Goal: Communication & Community: Answer question/provide support

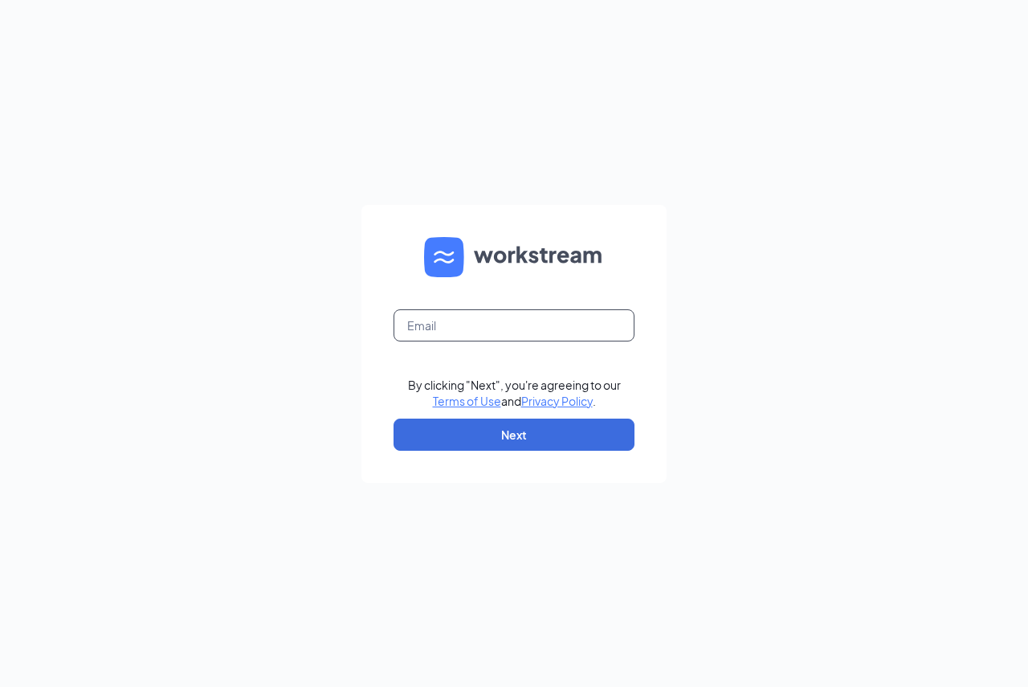
click at [519, 319] on input "text" at bounding box center [514, 325] width 241 height 32
type input "tonyadunn@ddcoastal.com"
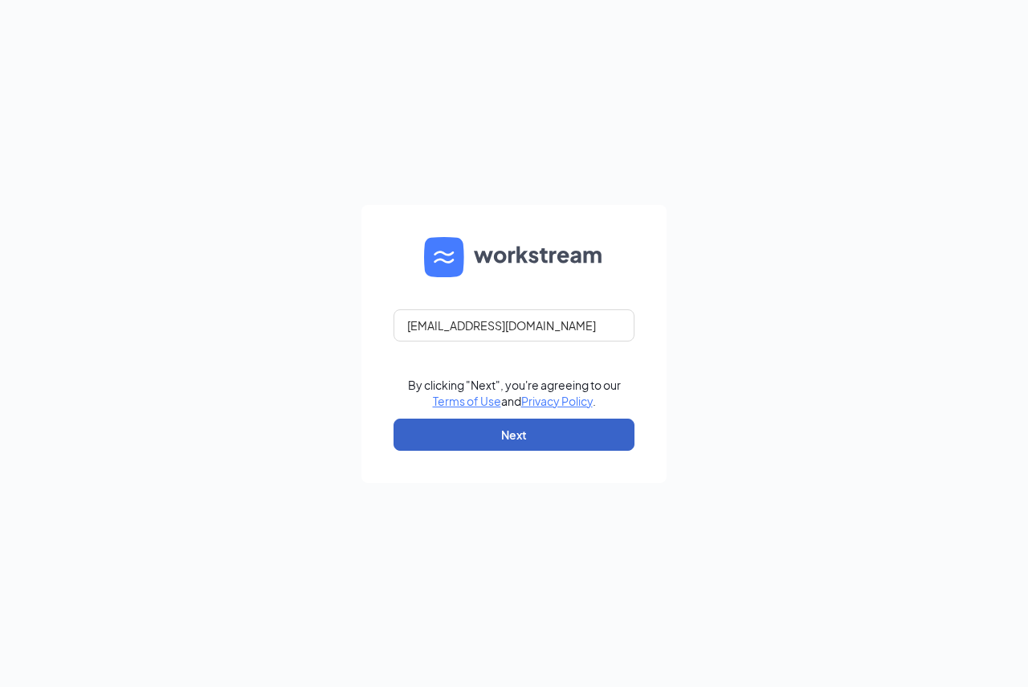
click at [485, 434] on button "Next" at bounding box center [514, 435] width 241 height 32
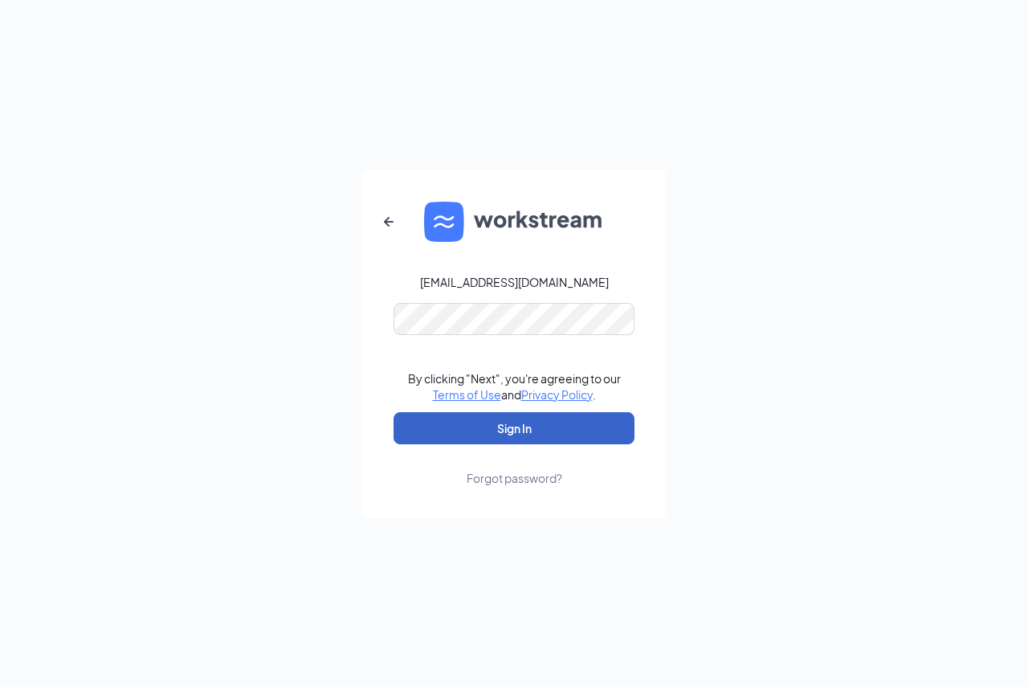
click at [445, 431] on button "Sign In" at bounding box center [514, 428] width 241 height 32
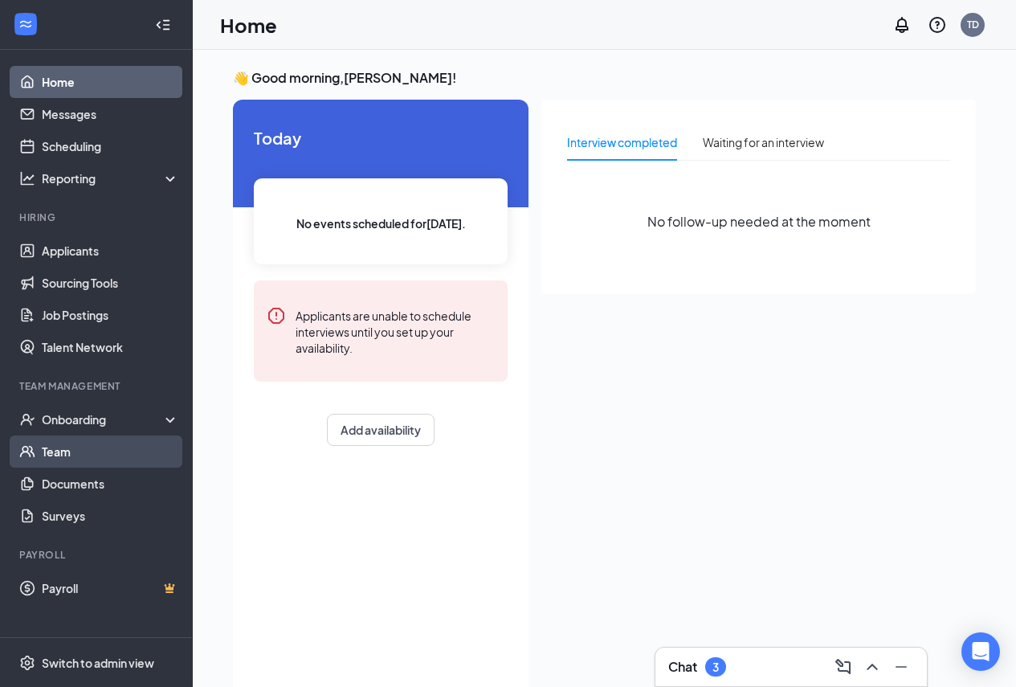
click at [76, 451] on link "Team" at bounding box center [110, 451] width 137 height 32
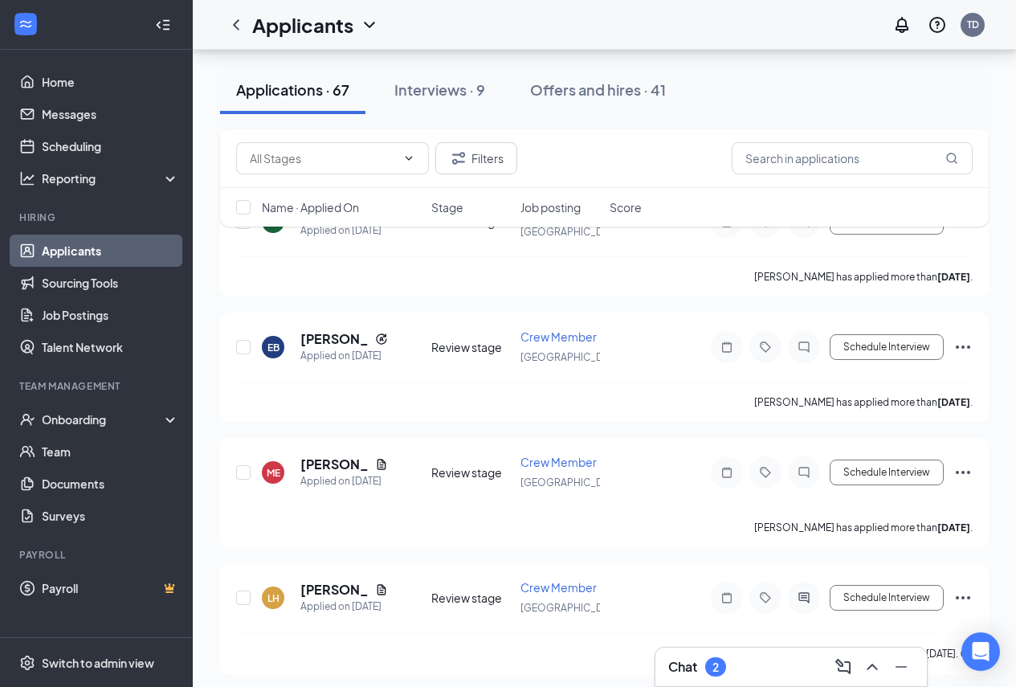
scroll to position [8109, 0]
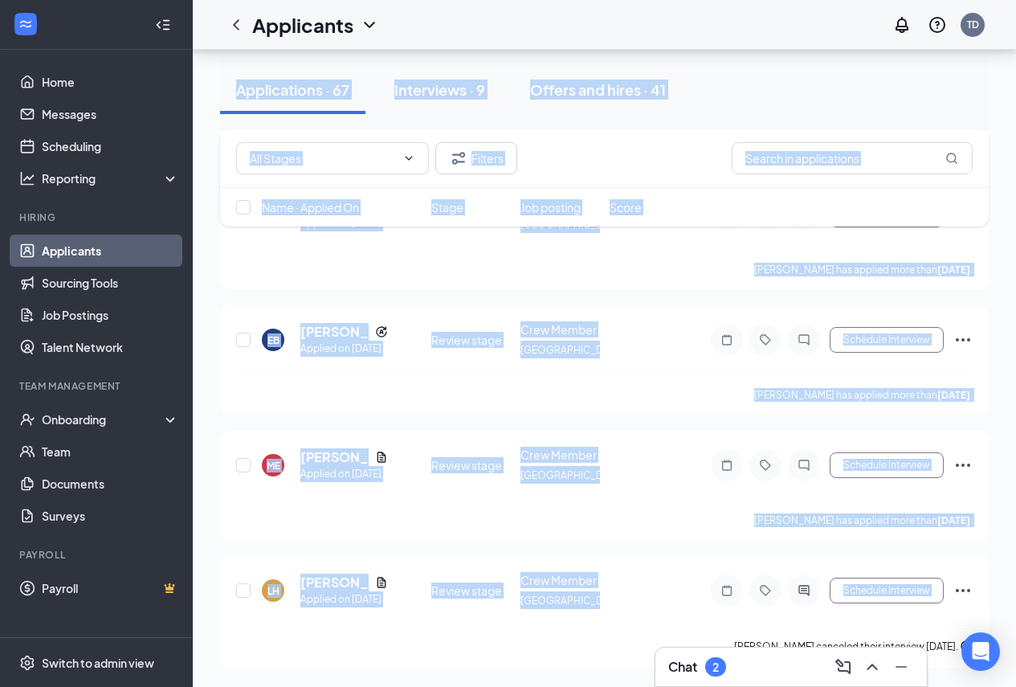
drag, startPoint x: 798, startPoint y: 660, endPoint x: 594, endPoint y: 672, distance: 204.4
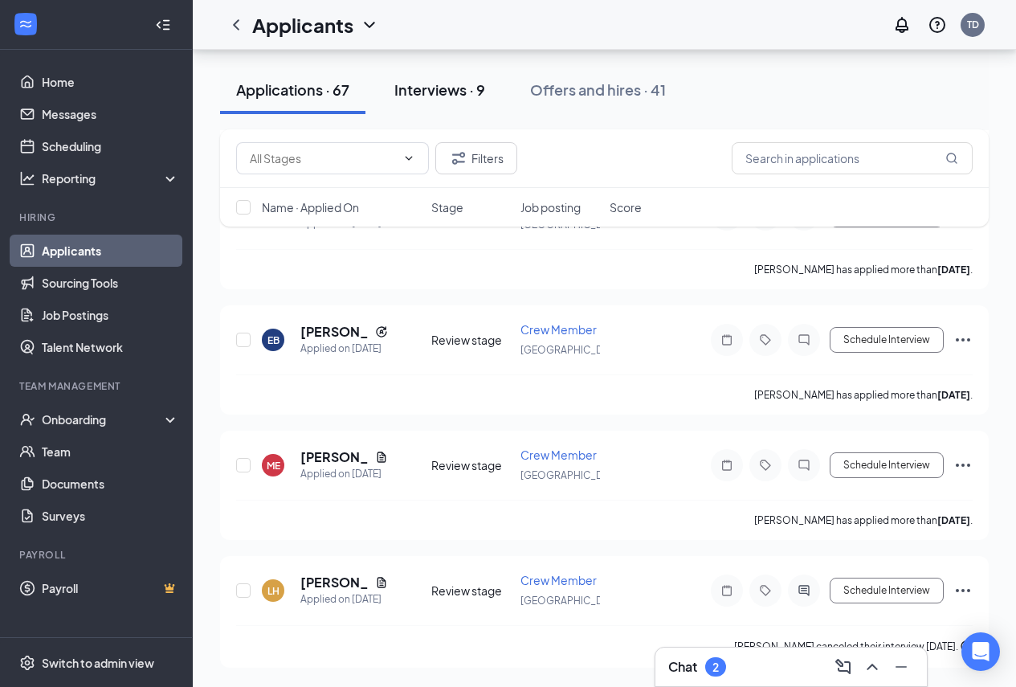
click at [435, 92] on div "Interviews · 9" at bounding box center [439, 90] width 91 height 20
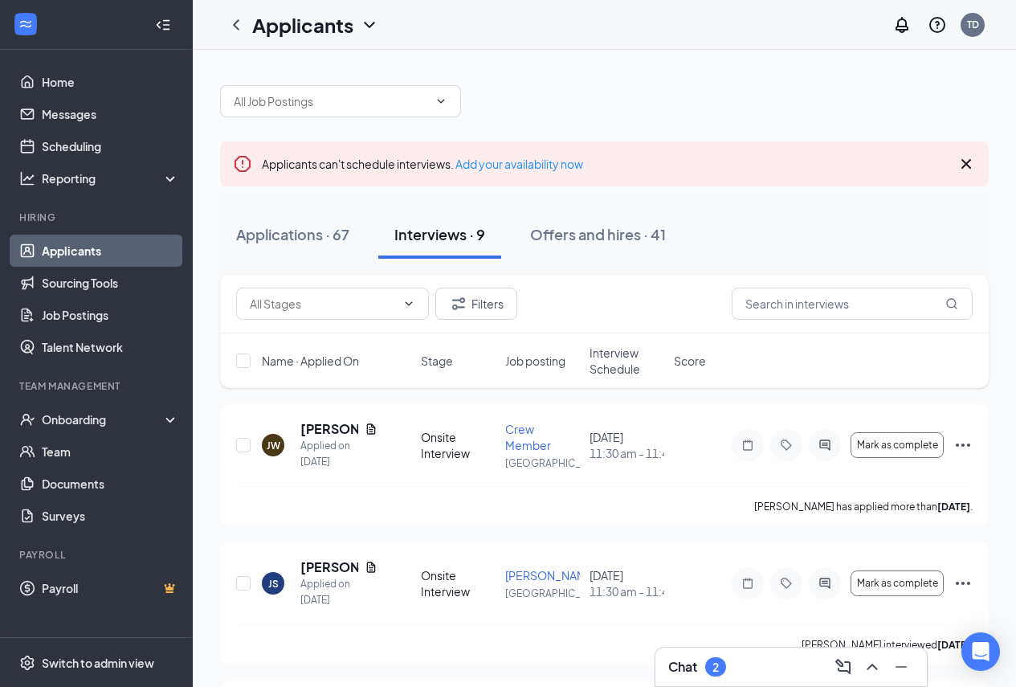
click at [735, 664] on div "Chat 2" at bounding box center [791, 667] width 246 height 26
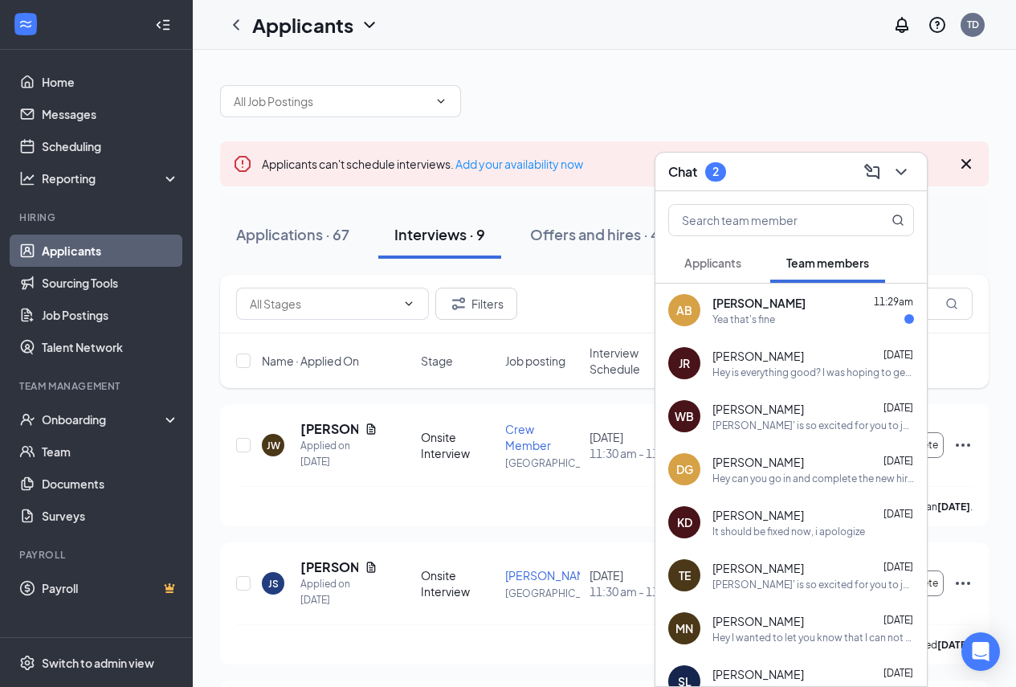
click at [772, 319] on div "Yea that's fine" at bounding box center [744, 320] width 63 height 14
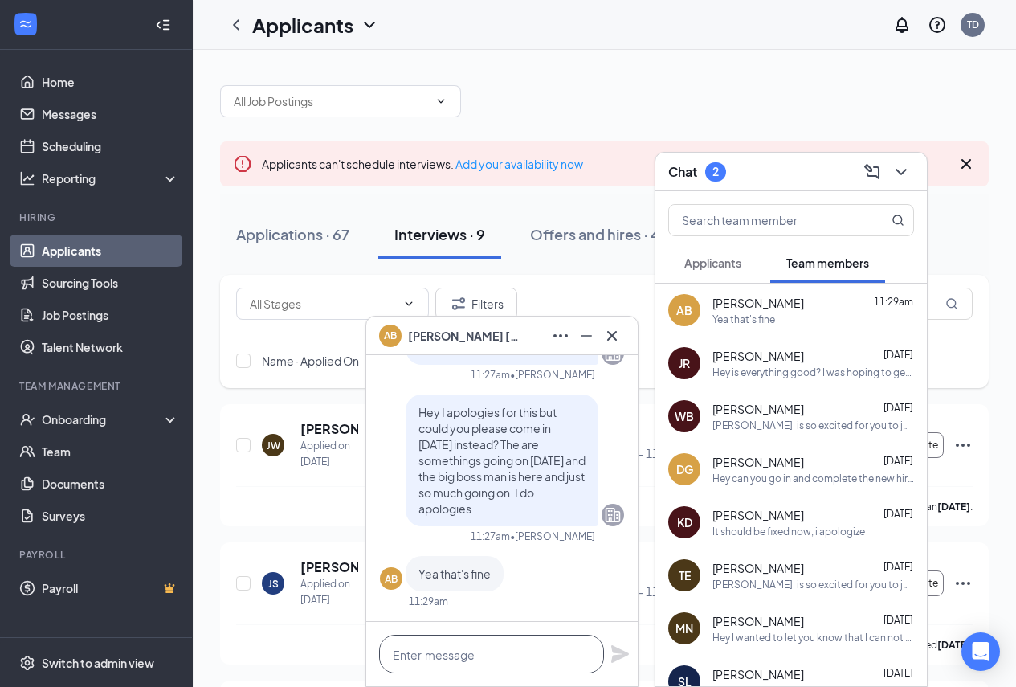
click at [484, 661] on textarea at bounding box center [491, 654] width 225 height 39
type textarea "Thank you"
click at [623, 652] on icon "Plane" at bounding box center [620, 654] width 18 height 18
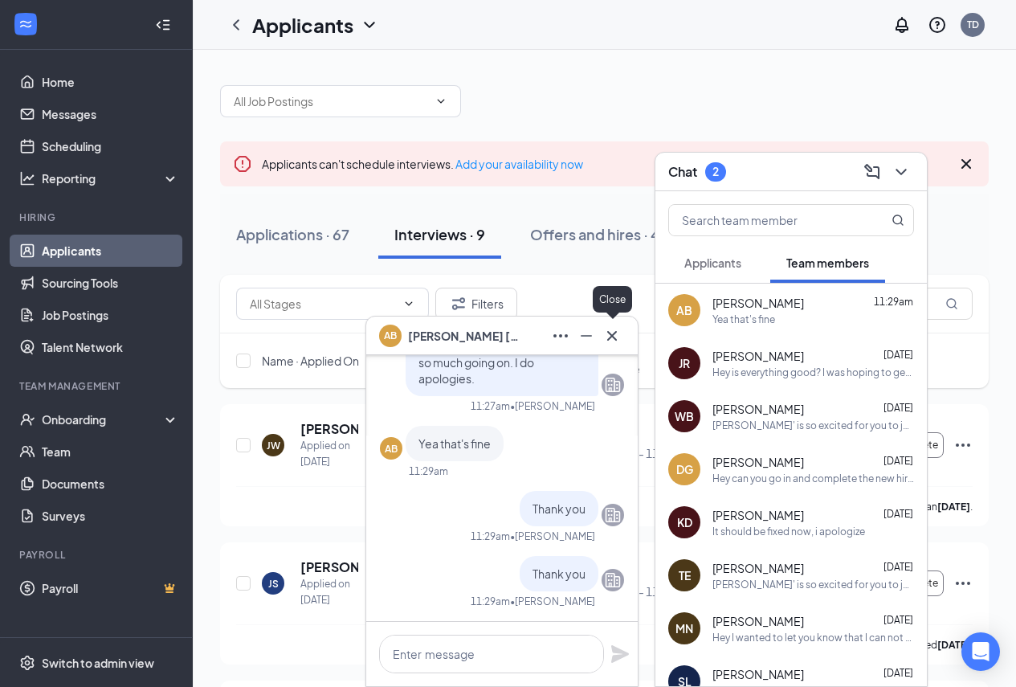
click at [607, 337] on icon "Cross" at bounding box center [612, 335] width 19 height 19
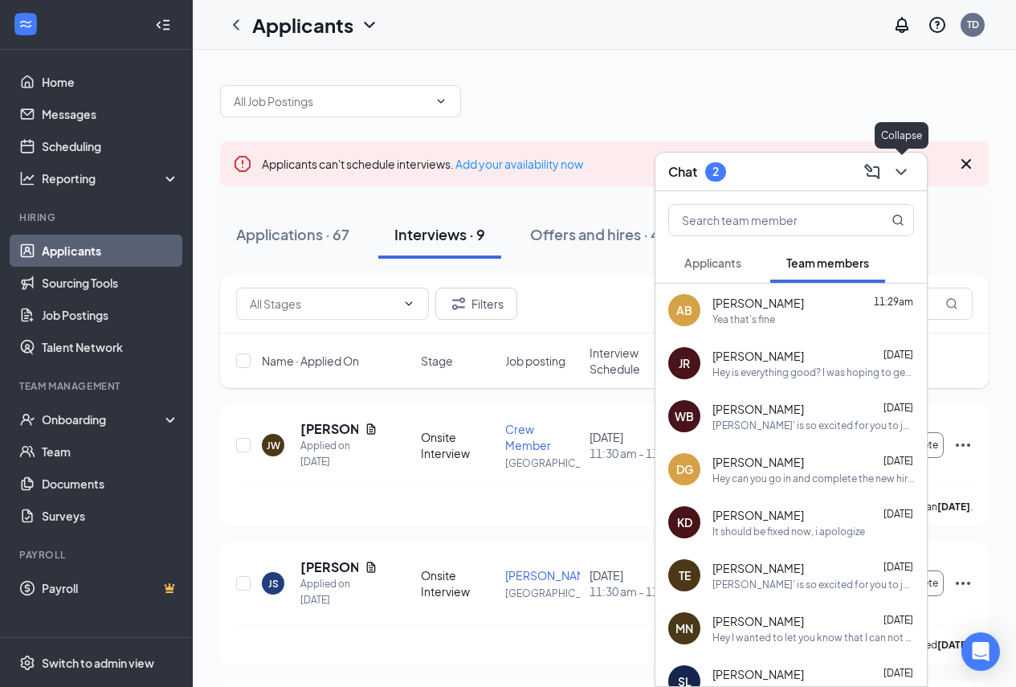
click at [903, 172] on icon "ChevronDown" at bounding box center [901, 172] width 10 height 6
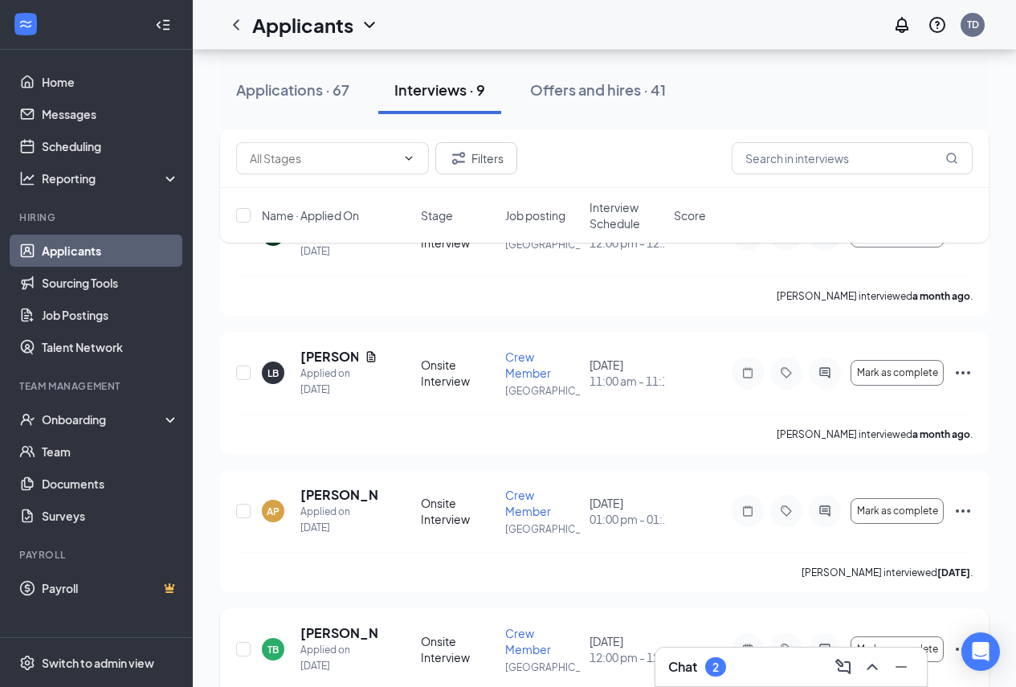
scroll to position [943, 0]
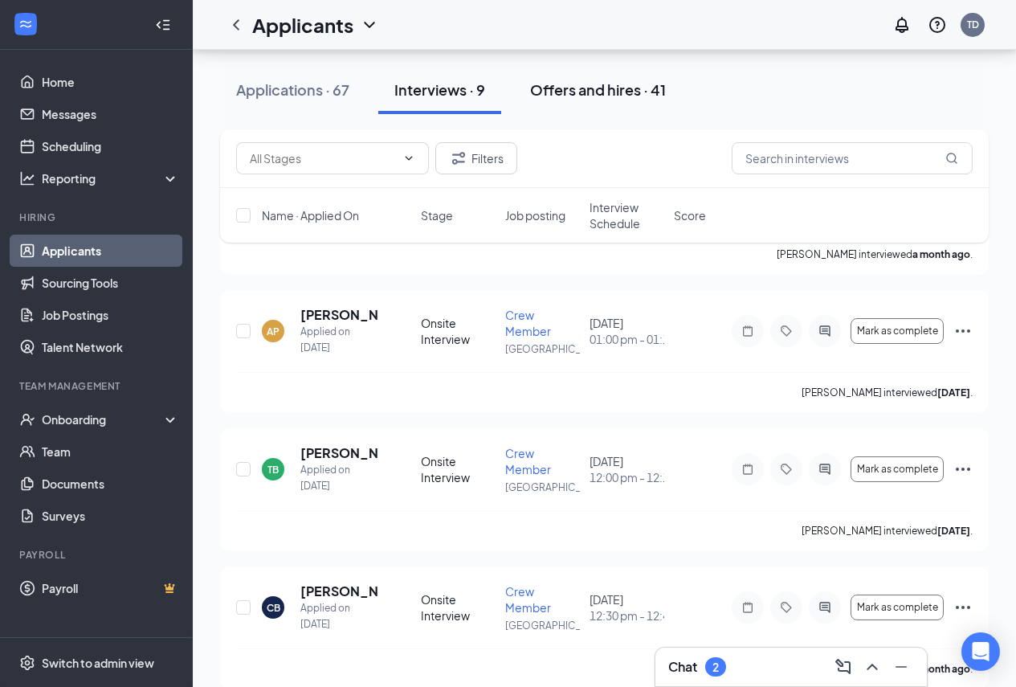
click at [603, 94] on div "Offers and hires · 41" at bounding box center [598, 90] width 136 height 20
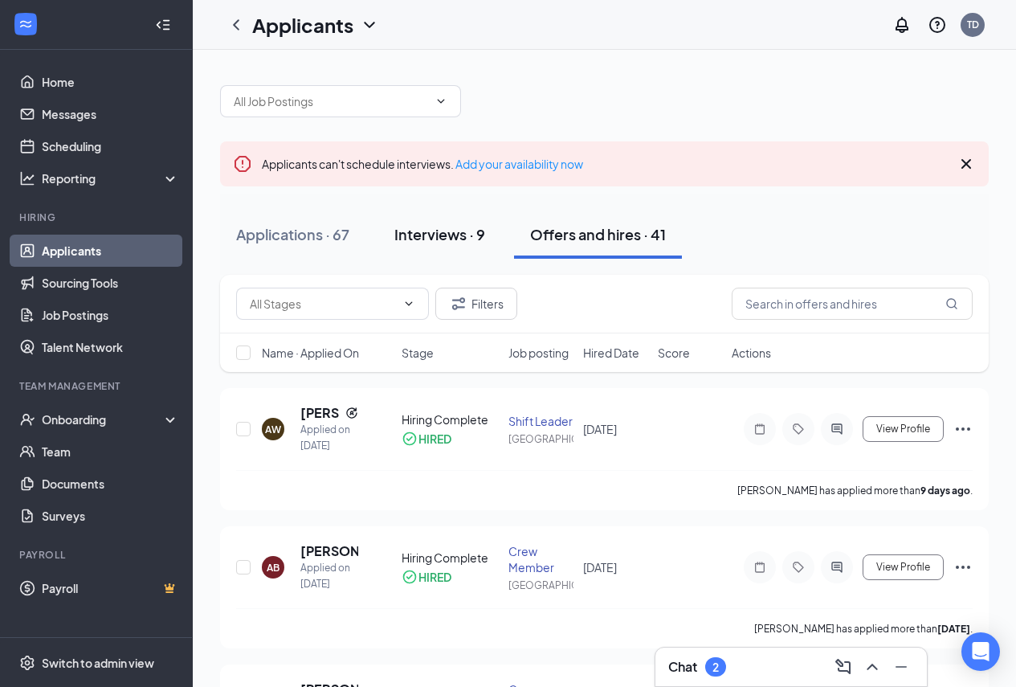
click at [429, 241] on div "Interviews · 9" at bounding box center [439, 234] width 91 height 20
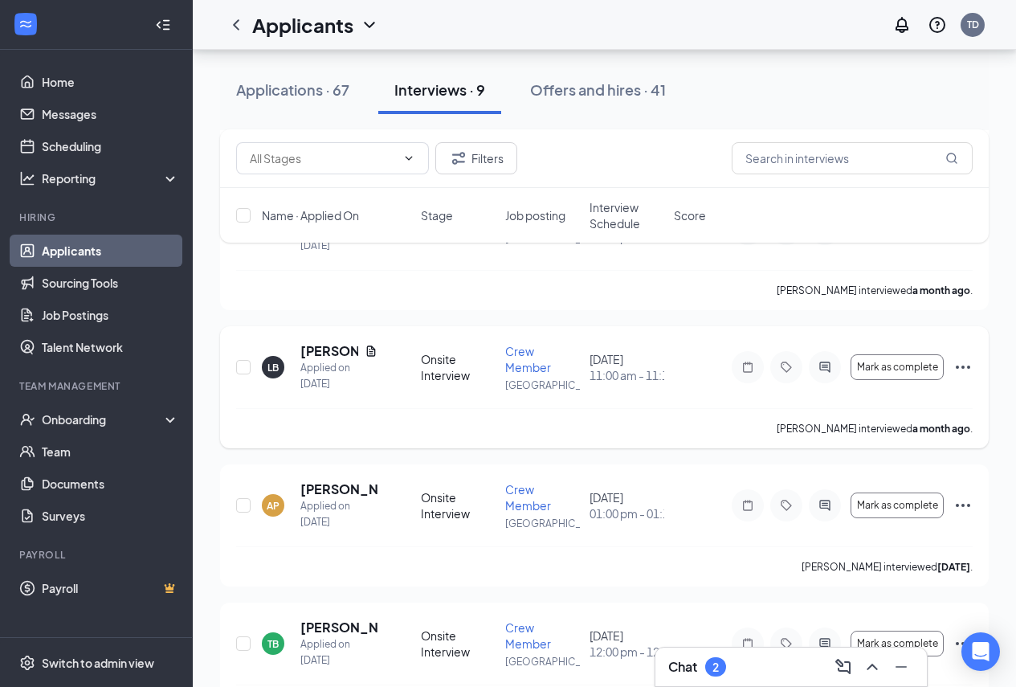
scroll to position [791, 0]
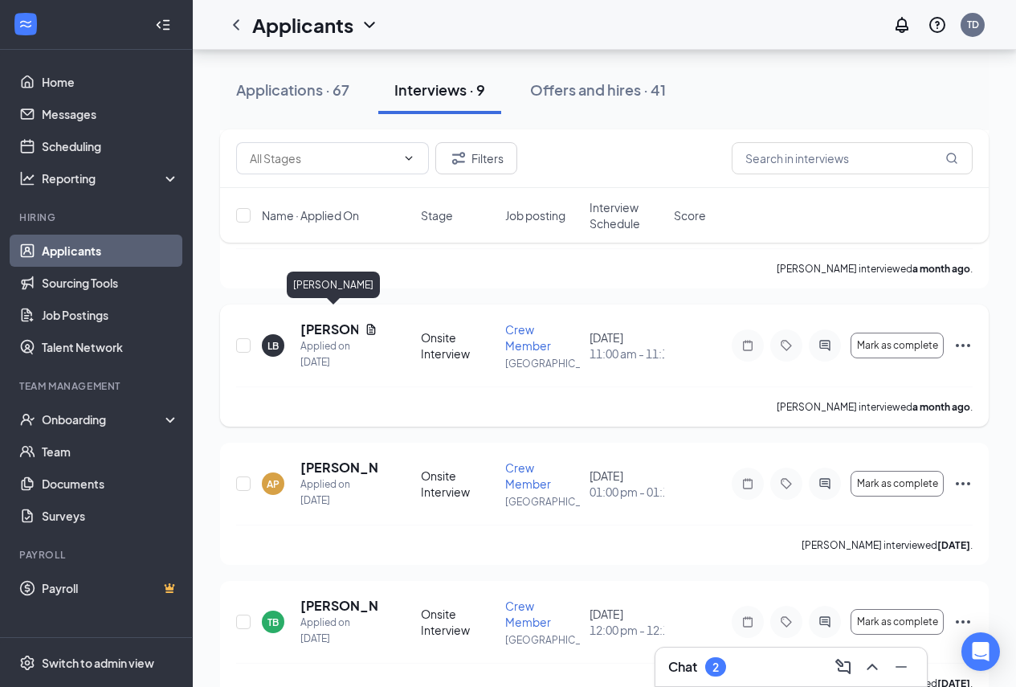
click at [312, 321] on h5 "[PERSON_NAME]" at bounding box center [329, 330] width 58 height 18
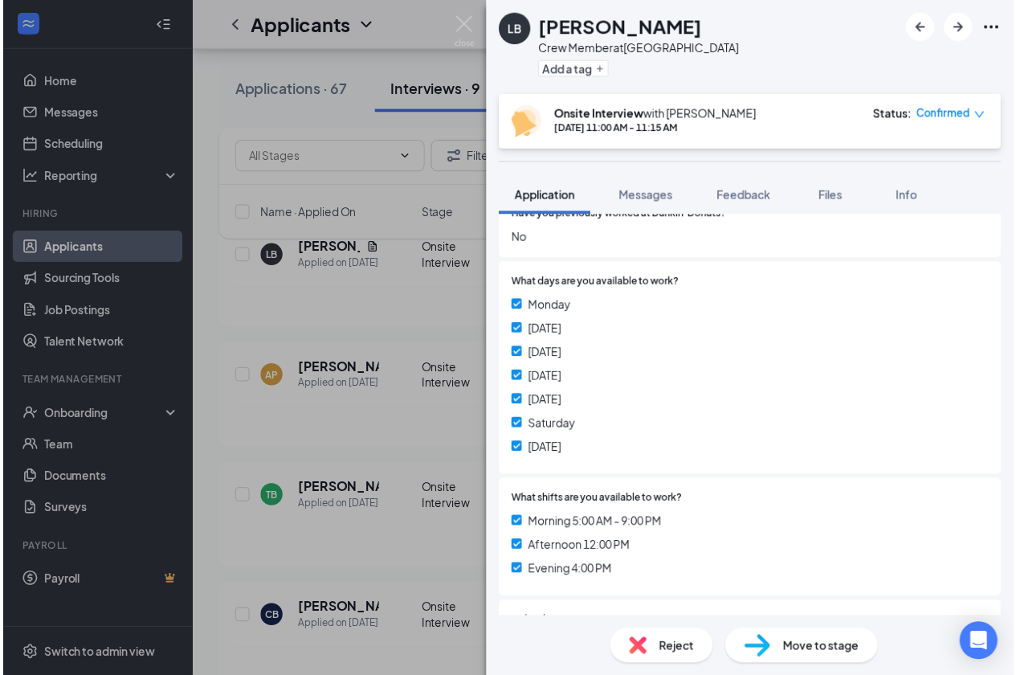
scroll to position [321, 0]
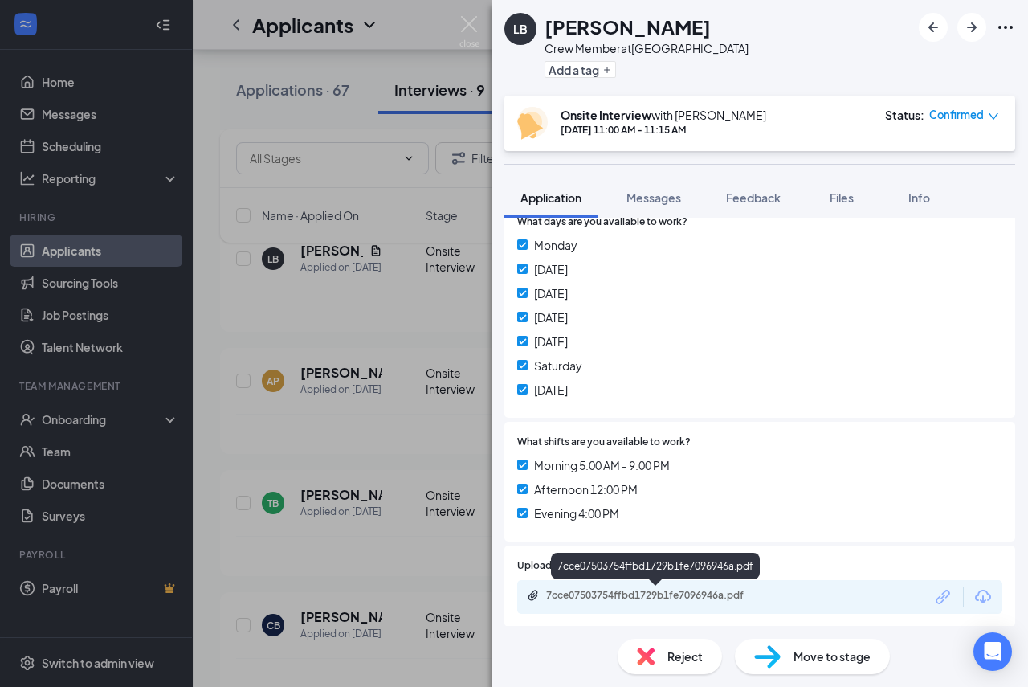
click at [537, 602] on div "7cce07503754ffbd1729b1fe7096946a.pdf" at bounding box center [657, 596] width 260 height 15
click at [475, 37] on img at bounding box center [470, 31] width 20 height 31
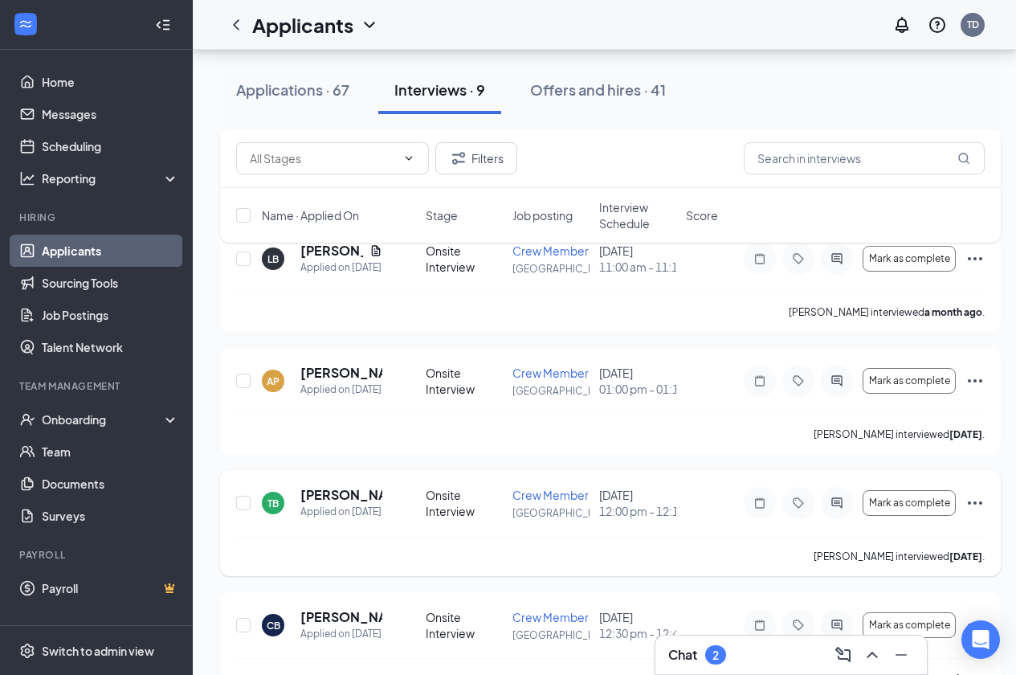
click at [525, 502] on span "Crew Member" at bounding box center [551, 495] width 76 height 14
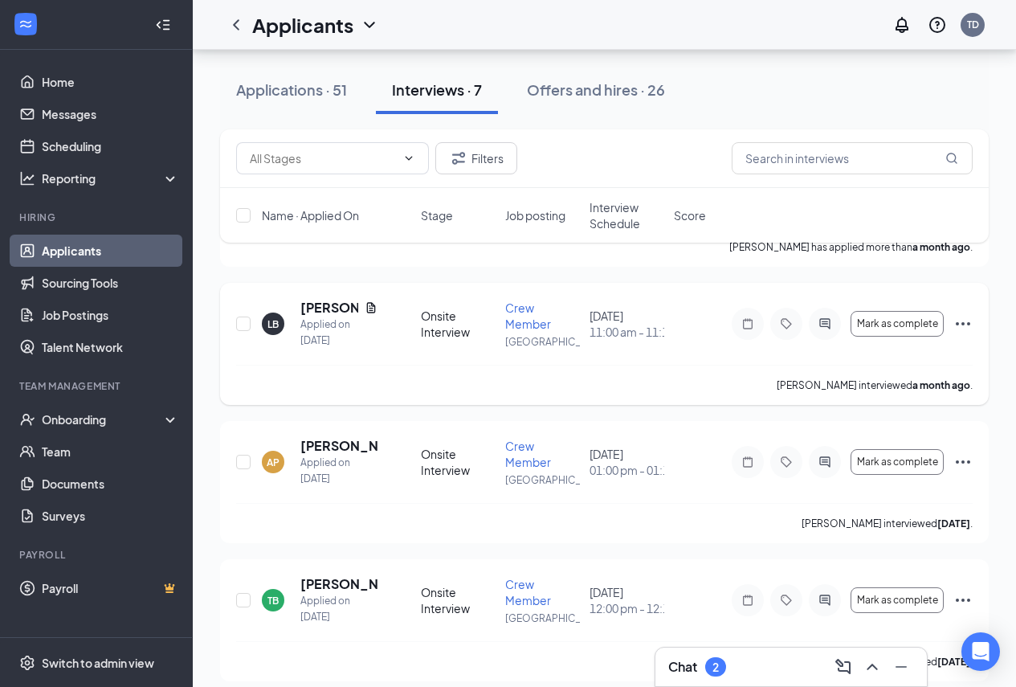
scroll to position [643, 0]
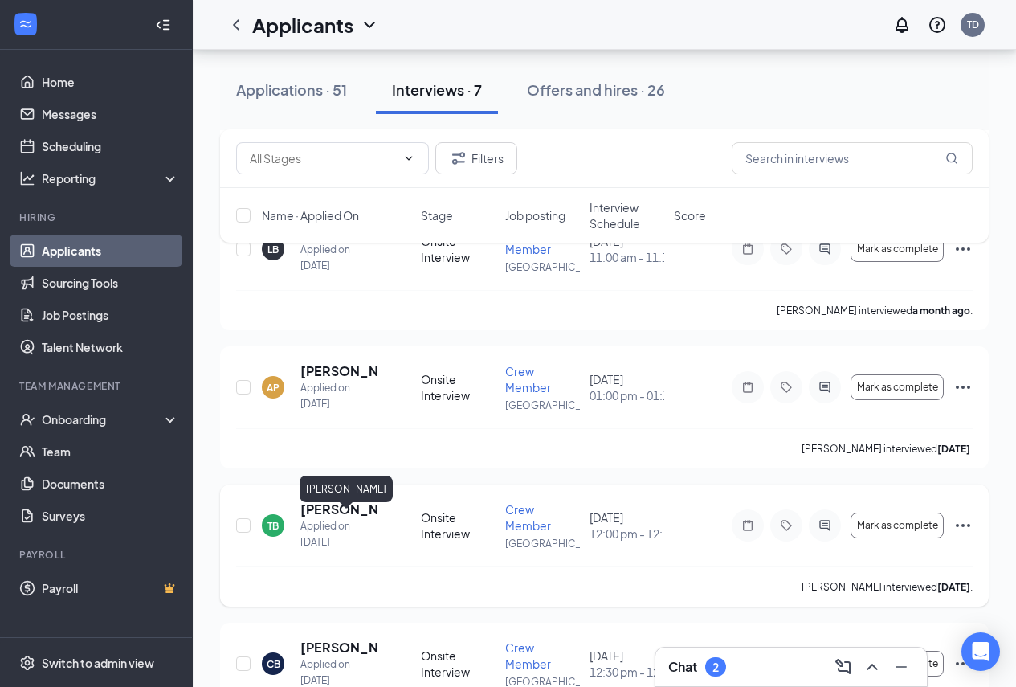
click at [327, 518] on h5 "[PERSON_NAME]" at bounding box center [338, 510] width 77 height 18
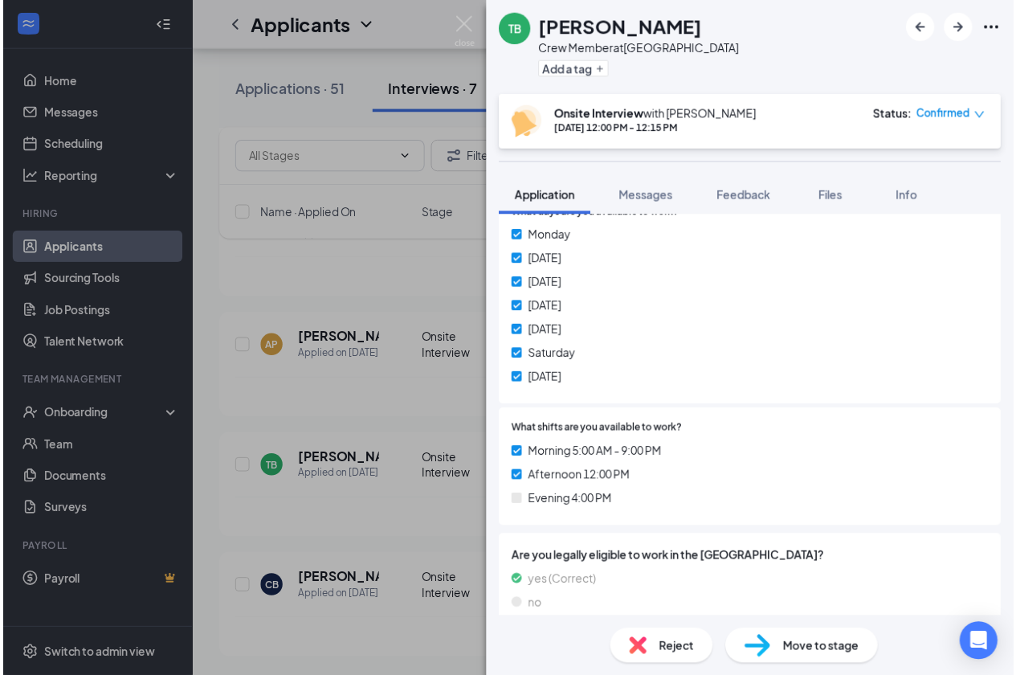
scroll to position [402, 0]
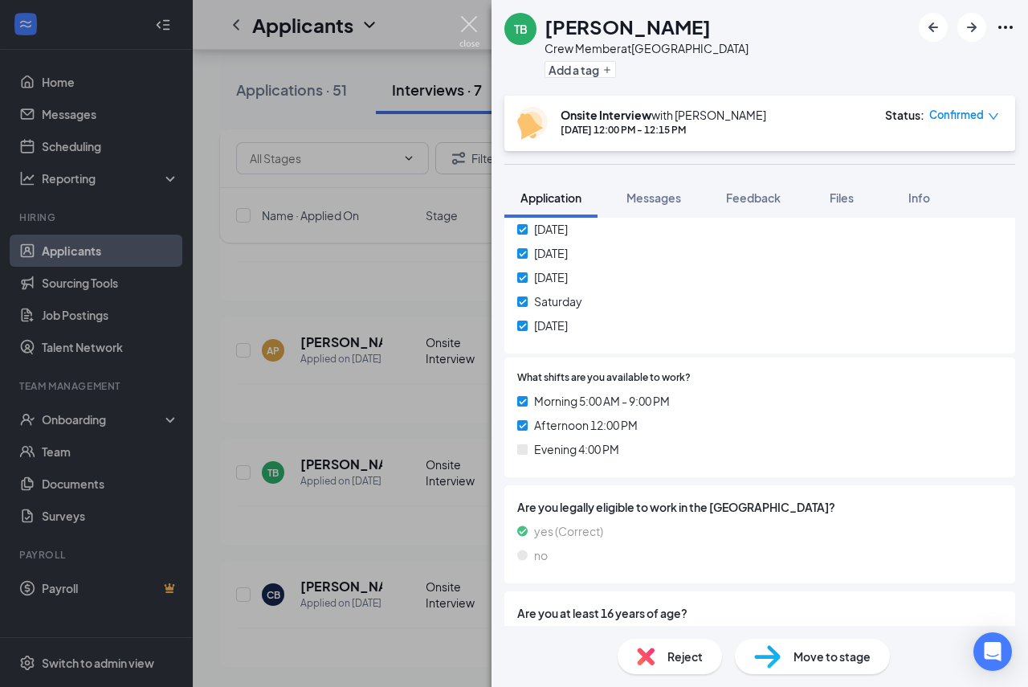
click at [466, 31] on img at bounding box center [470, 31] width 20 height 31
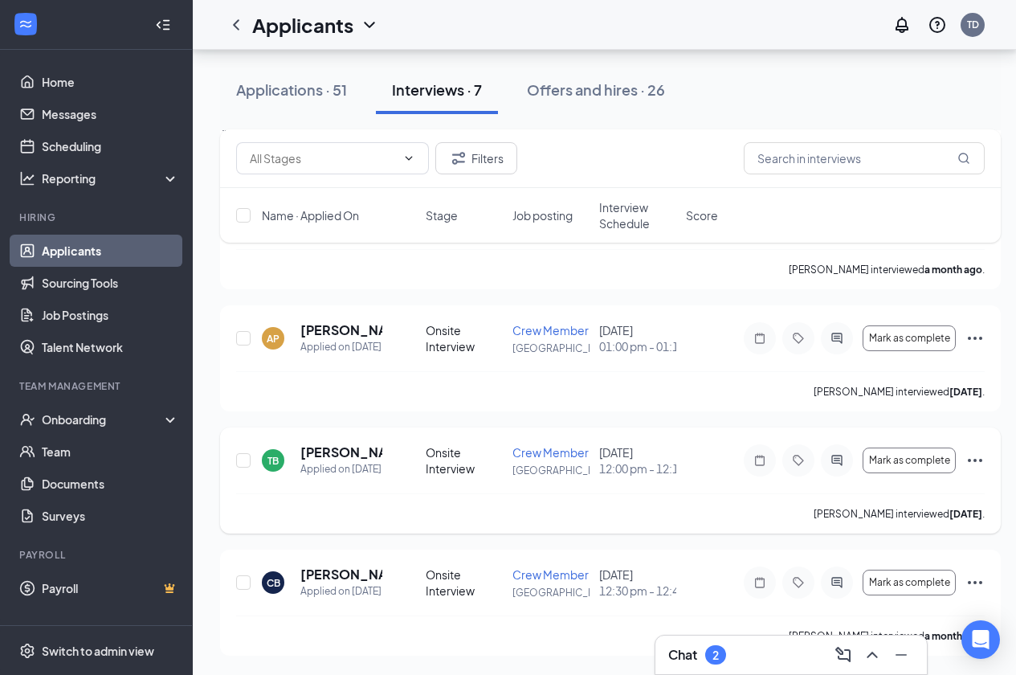
scroll to position [663, 0]
click at [326, 578] on h5 "[PERSON_NAME]" at bounding box center [341, 575] width 82 height 18
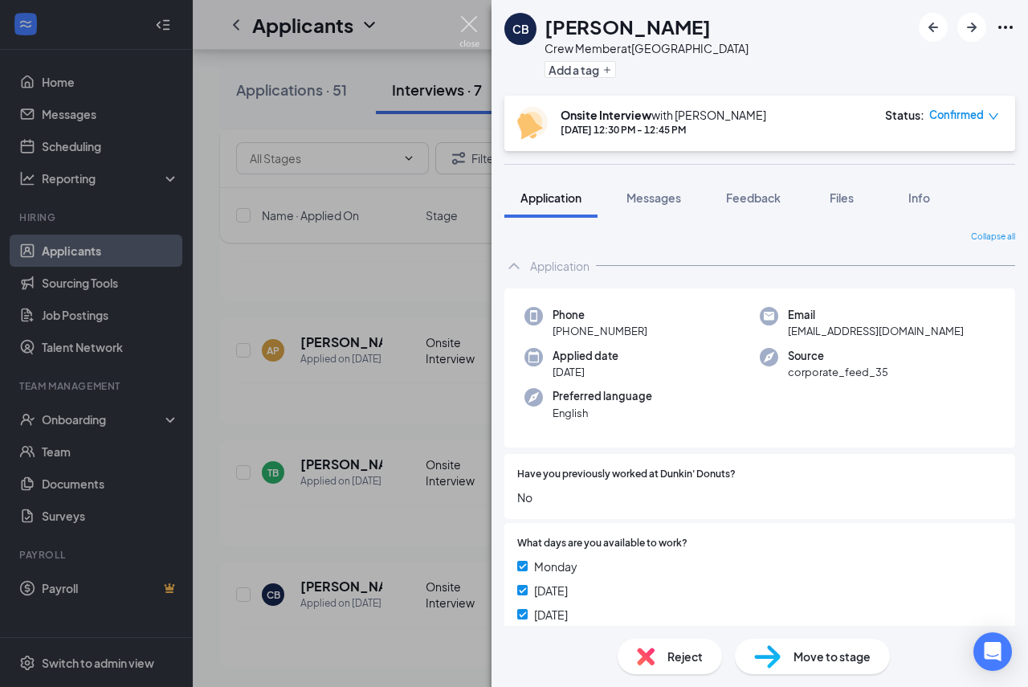
click at [469, 33] on img at bounding box center [470, 31] width 20 height 31
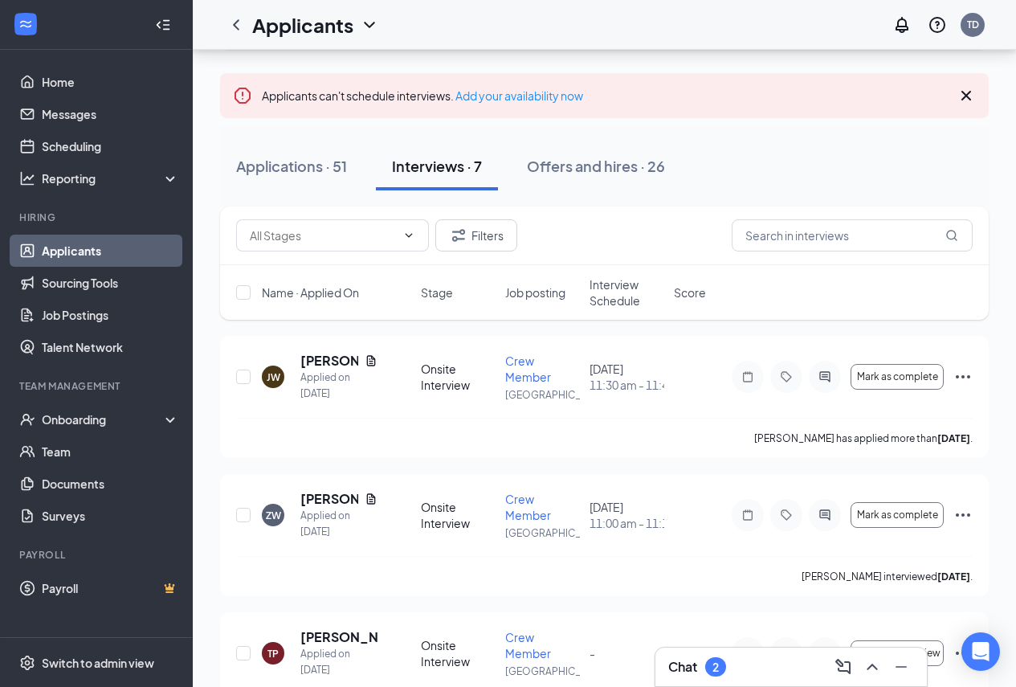
scroll to position [20, 0]
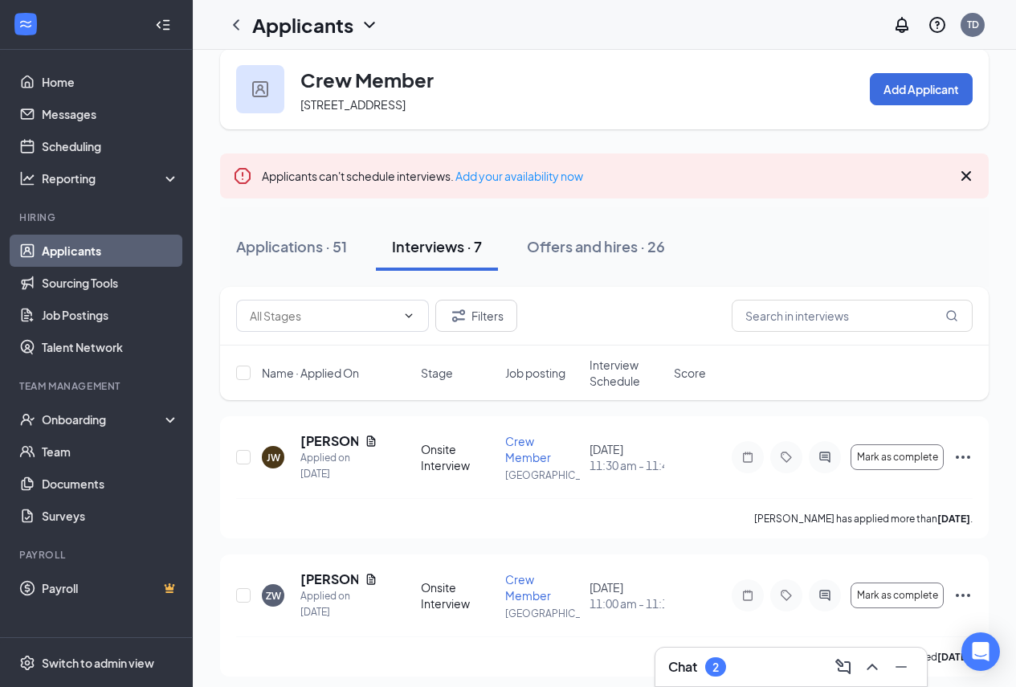
click at [366, 17] on icon "ChevronDown" at bounding box center [369, 24] width 19 height 19
click at [321, 75] on link "Applicants" at bounding box center [349, 70] width 174 height 16
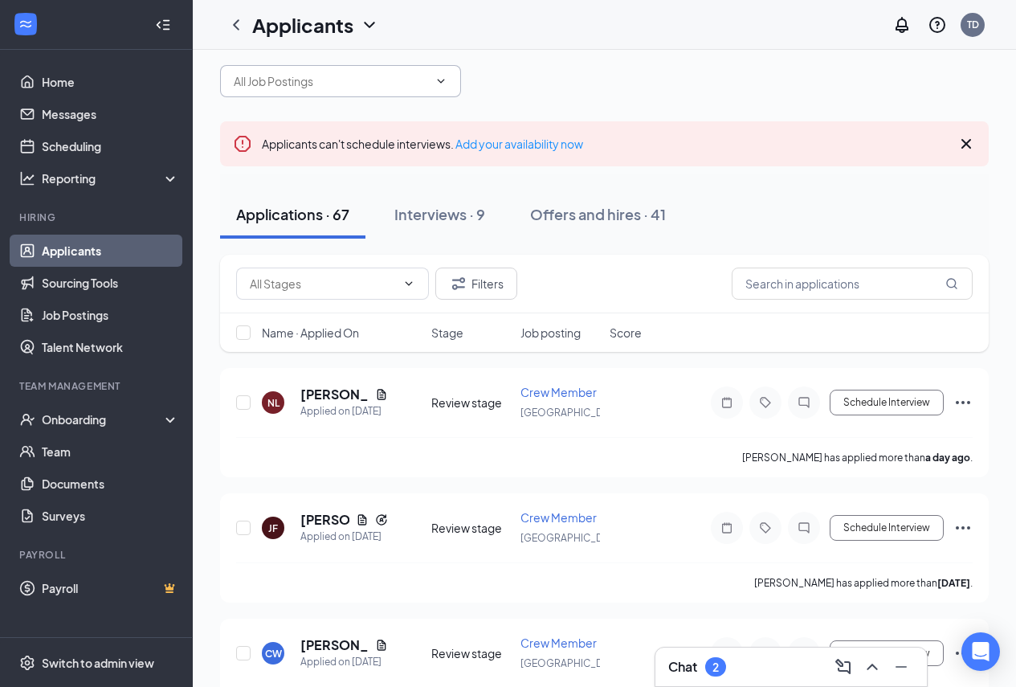
click at [427, 84] on input "text" at bounding box center [331, 81] width 194 height 18
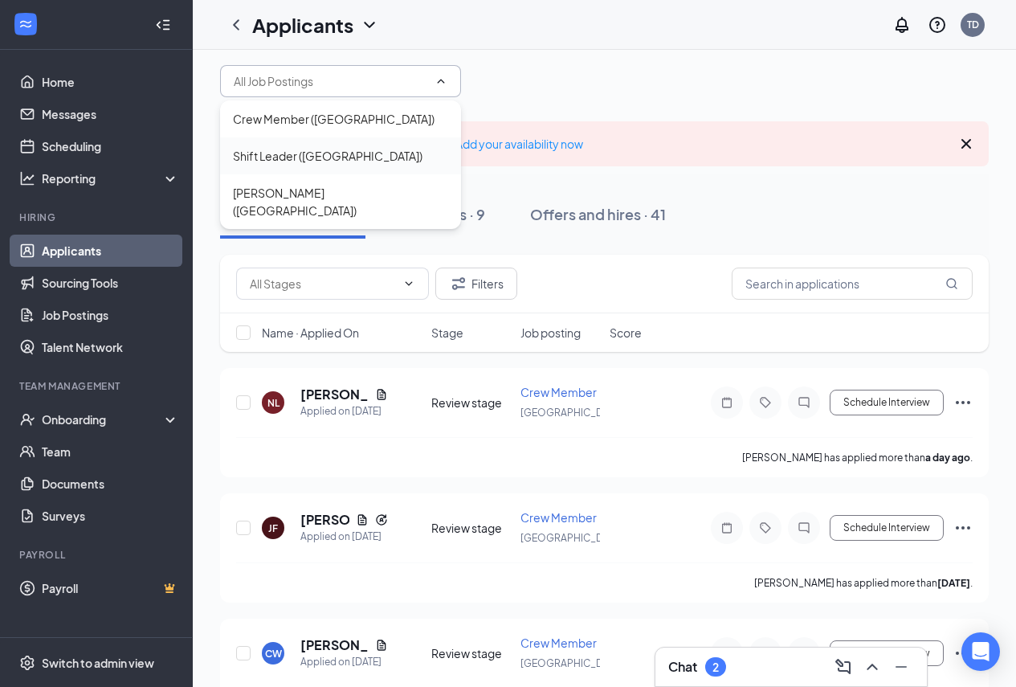
click at [349, 157] on div "Shift Leader ([GEOGRAPHIC_DATA])" at bounding box center [328, 156] width 190 height 18
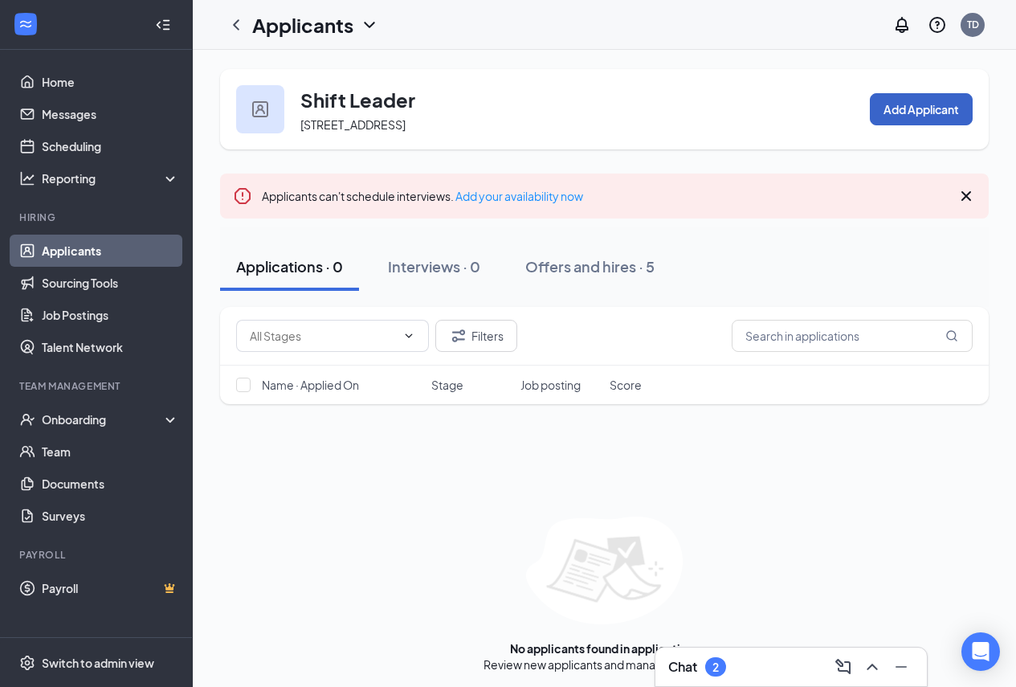
click at [903, 110] on button "Add Applicant" at bounding box center [921, 109] width 103 height 32
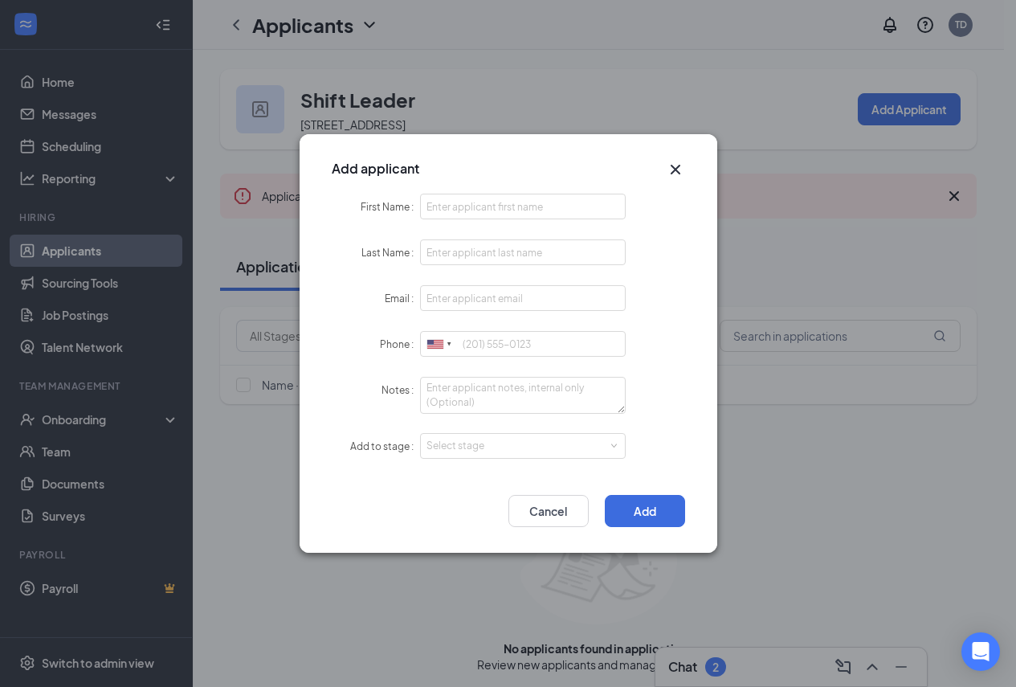
click at [676, 170] on icon "Cross" at bounding box center [675, 170] width 10 height 10
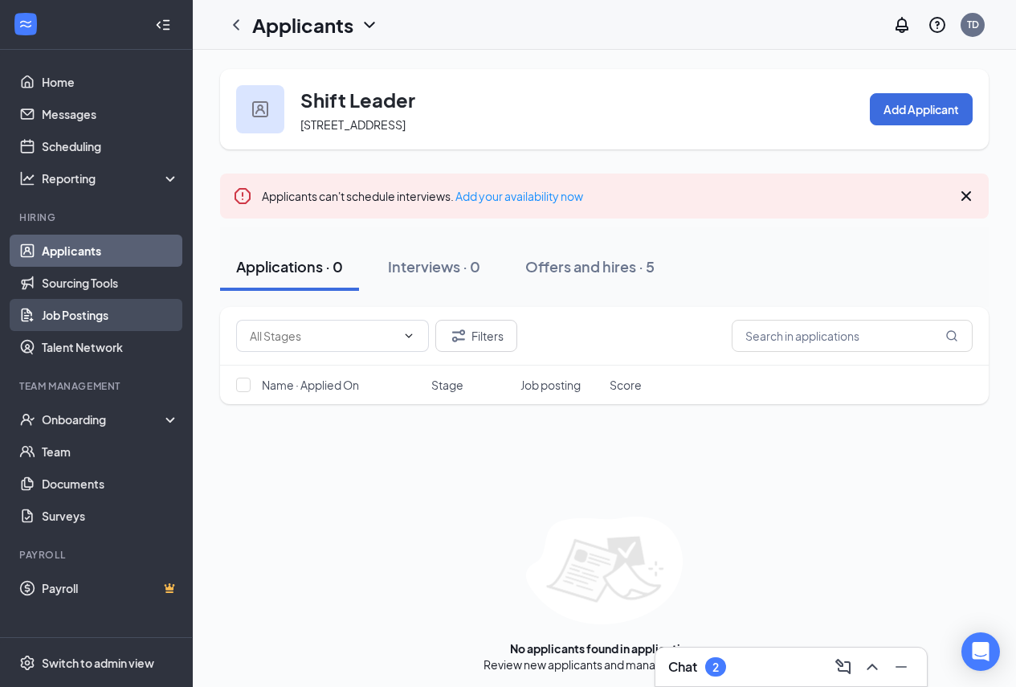
click at [88, 315] on link "Job Postings" at bounding box center [110, 315] width 137 height 32
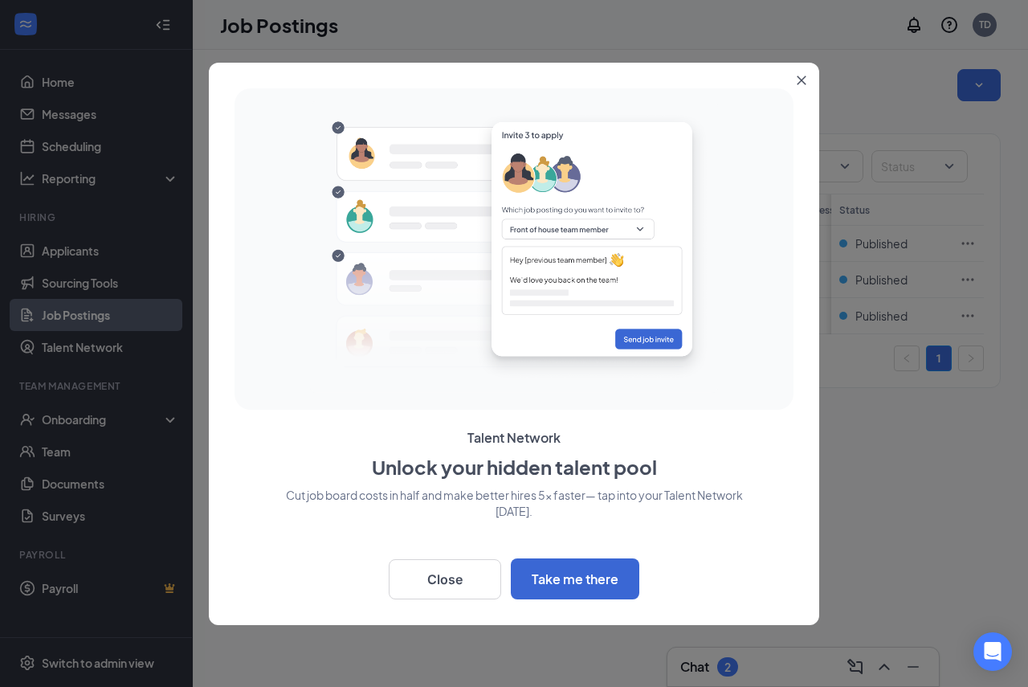
click at [808, 78] on button "Close" at bounding box center [805, 77] width 29 height 29
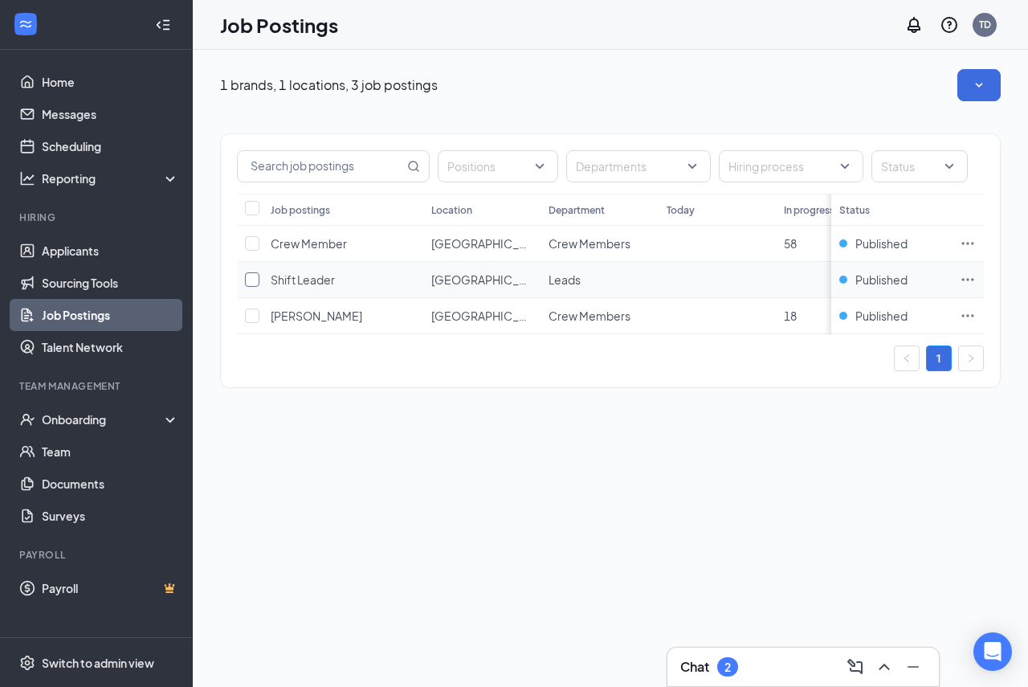
click at [247, 283] on input "checkbox" at bounding box center [252, 279] width 14 height 14
checkbox input "true"
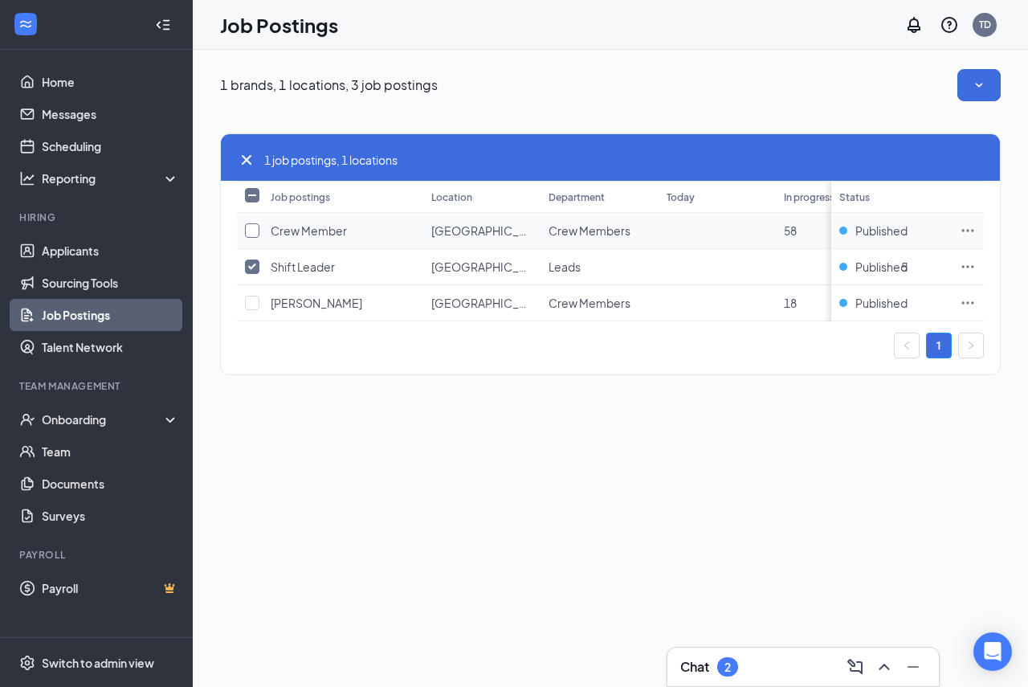
click at [251, 231] on input "checkbox" at bounding box center [252, 230] width 14 height 14
checkbox input "true"
click at [985, 84] on icon "SmallChevronDown" at bounding box center [979, 85] width 16 height 16
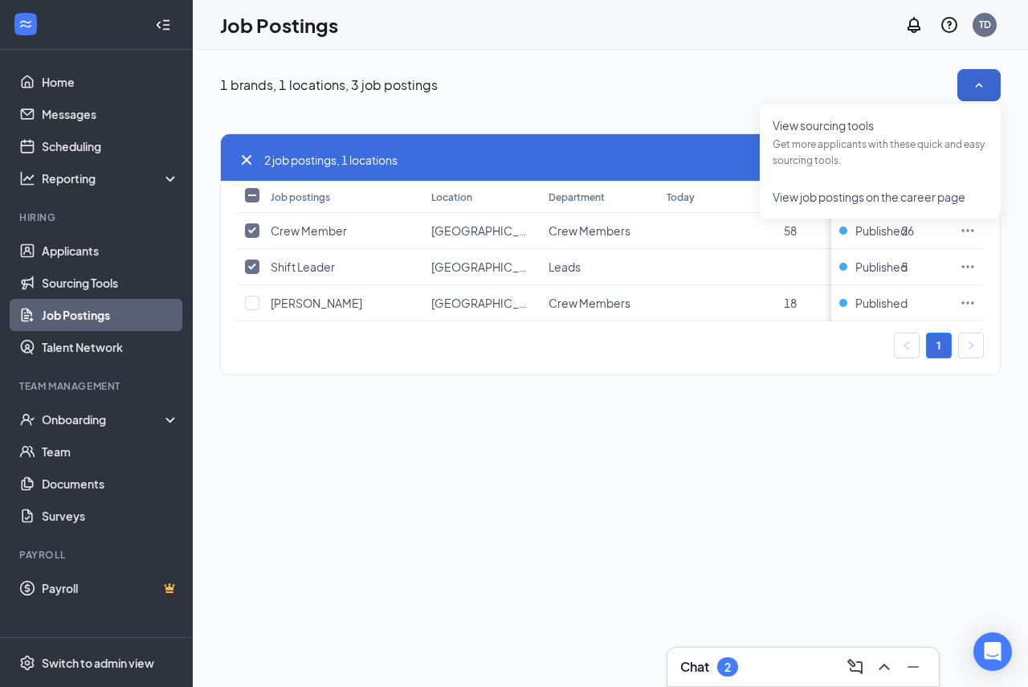
click at [799, 456] on div "1 brands, 1 locations, 3 job postings 2 job postings, 1 locations Job postings …" at bounding box center [611, 368] width 836 height 637
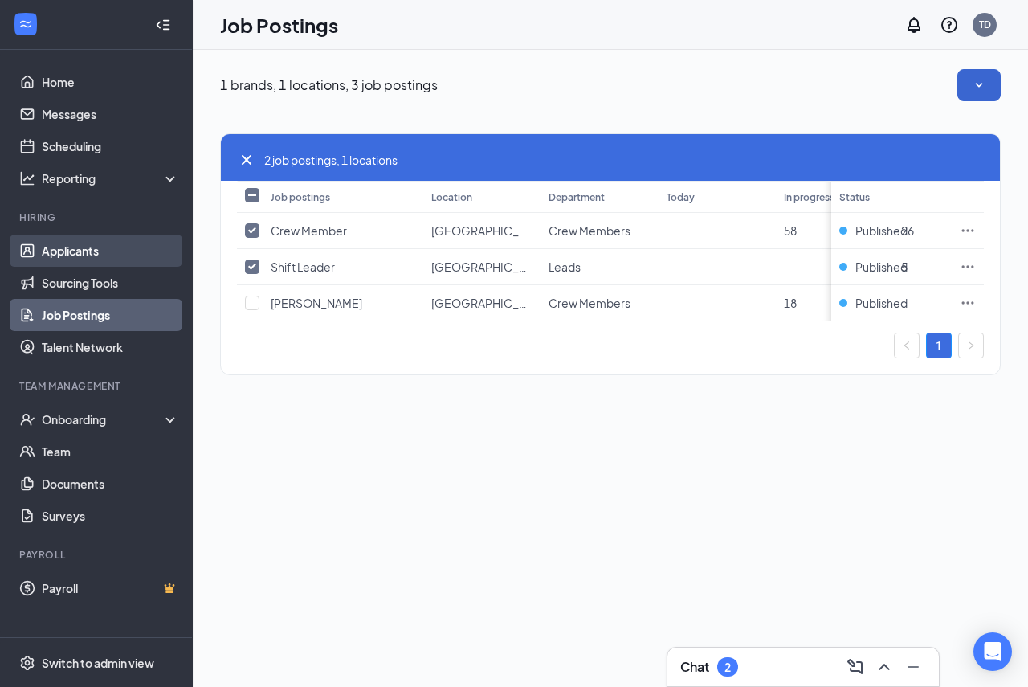
click at [55, 256] on link "Applicants" at bounding box center [110, 251] width 137 height 32
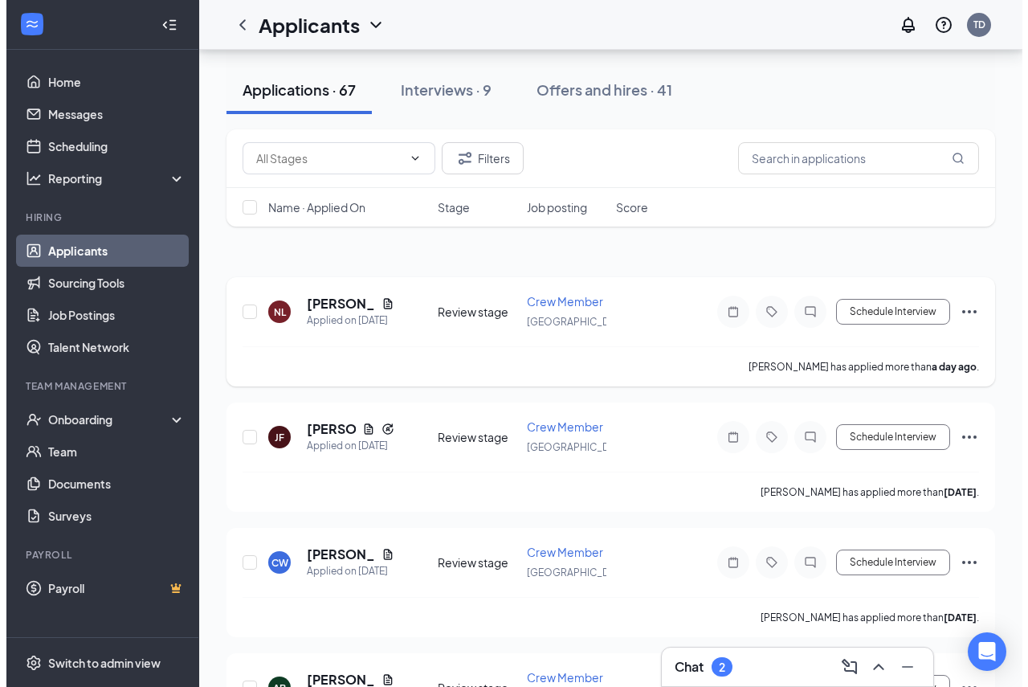
scroll to position [321, 0]
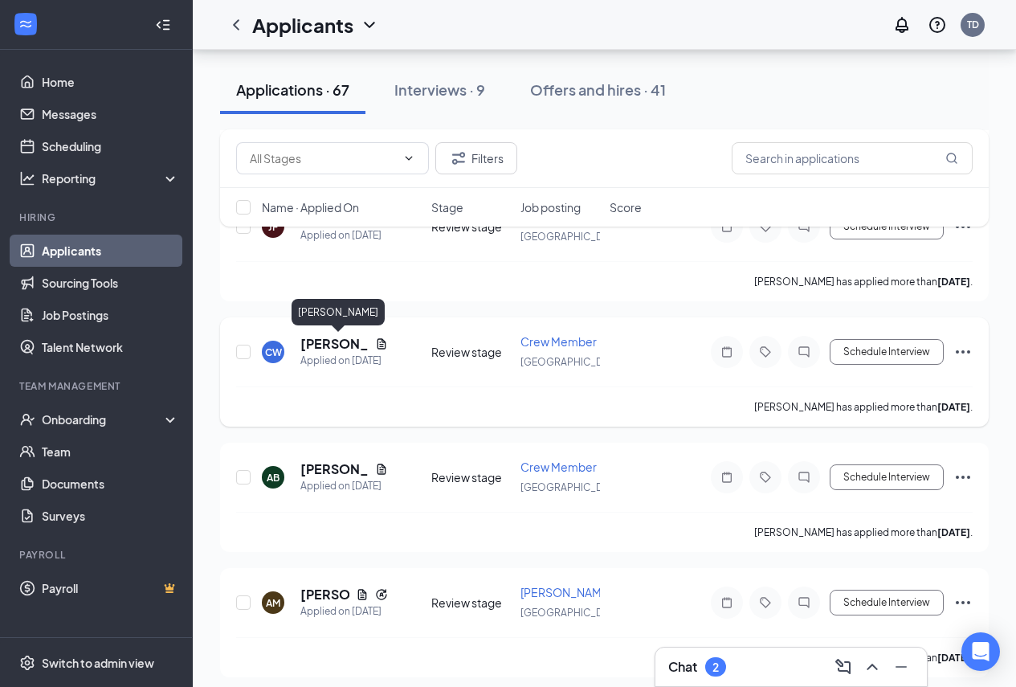
click at [307, 341] on h5 "[PERSON_NAME]" at bounding box center [334, 344] width 68 height 18
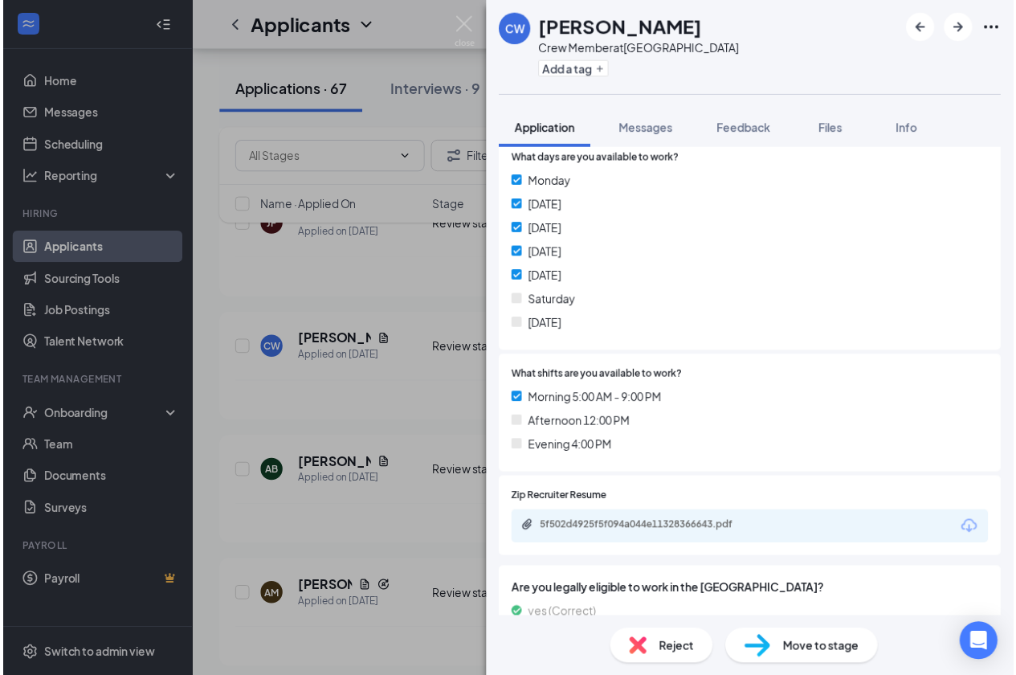
scroll to position [321, 0]
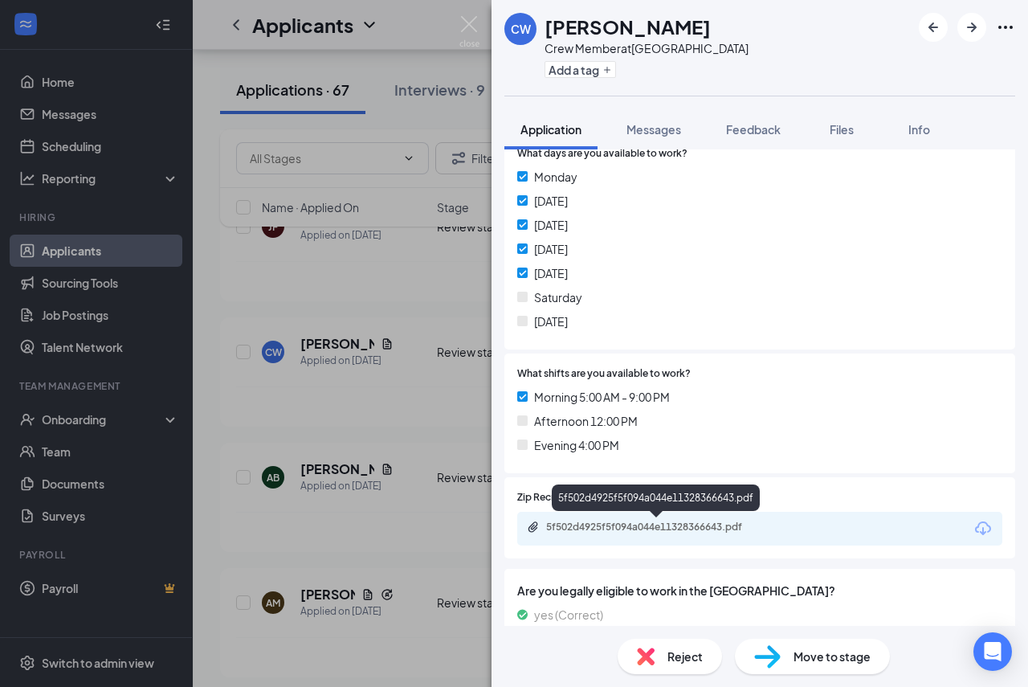
click at [544, 529] on div "5f502d4925f5f094a044e11328366643.pdf" at bounding box center [657, 527] width 260 height 13
click at [464, 20] on img at bounding box center [470, 31] width 20 height 31
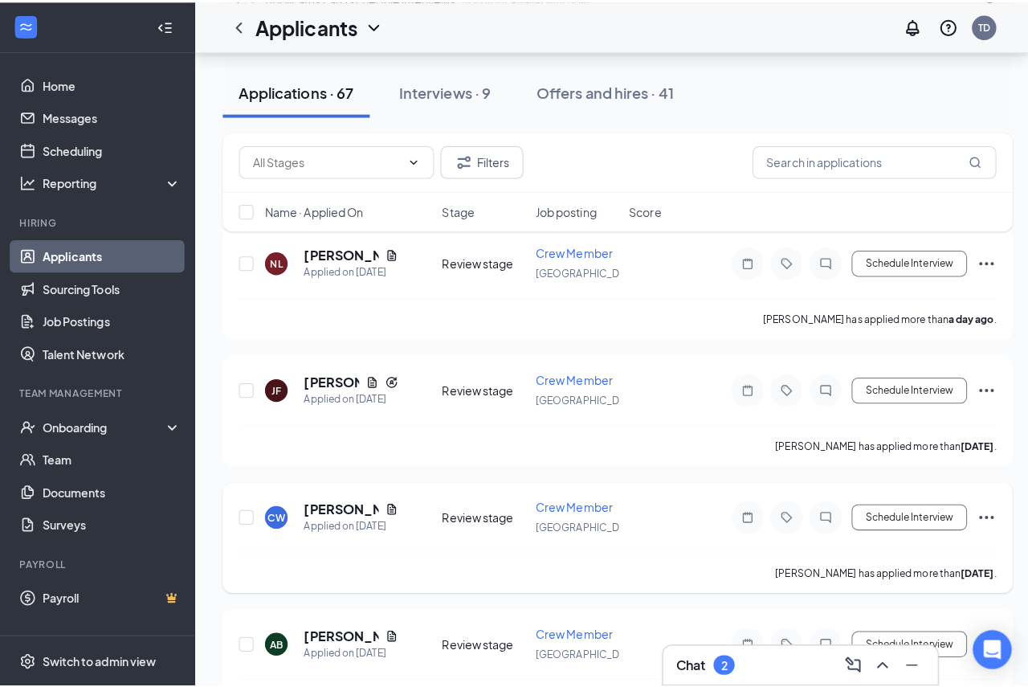
scroll to position [161, 0]
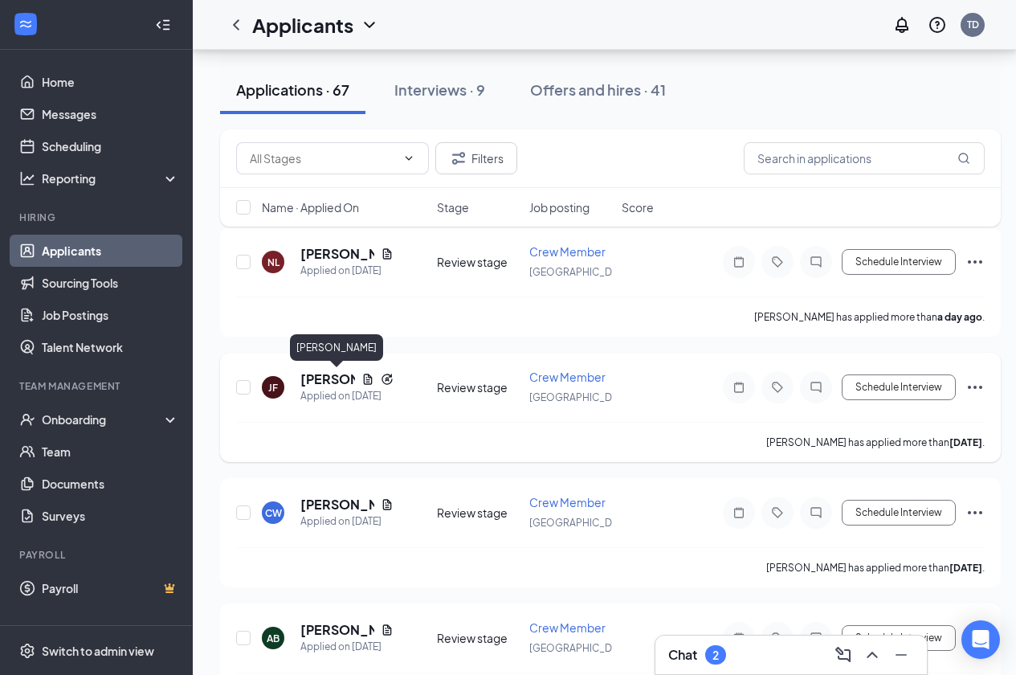
click at [313, 375] on h5 "[PERSON_NAME]" at bounding box center [327, 379] width 55 height 18
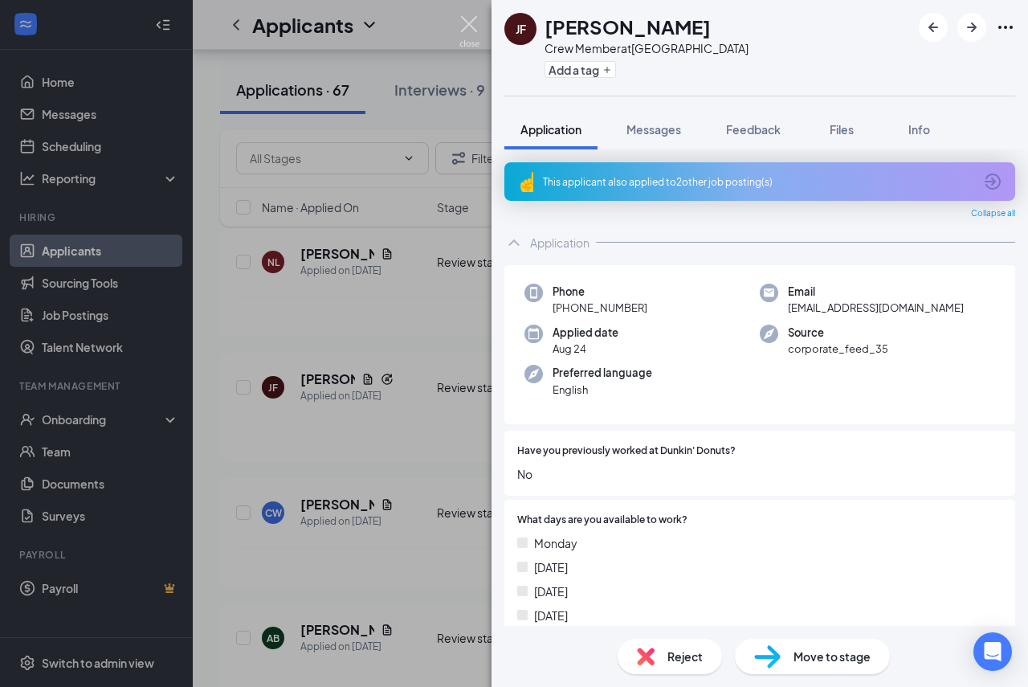
click at [468, 25] on img at bounding box center [470, 31] width 20 height 31
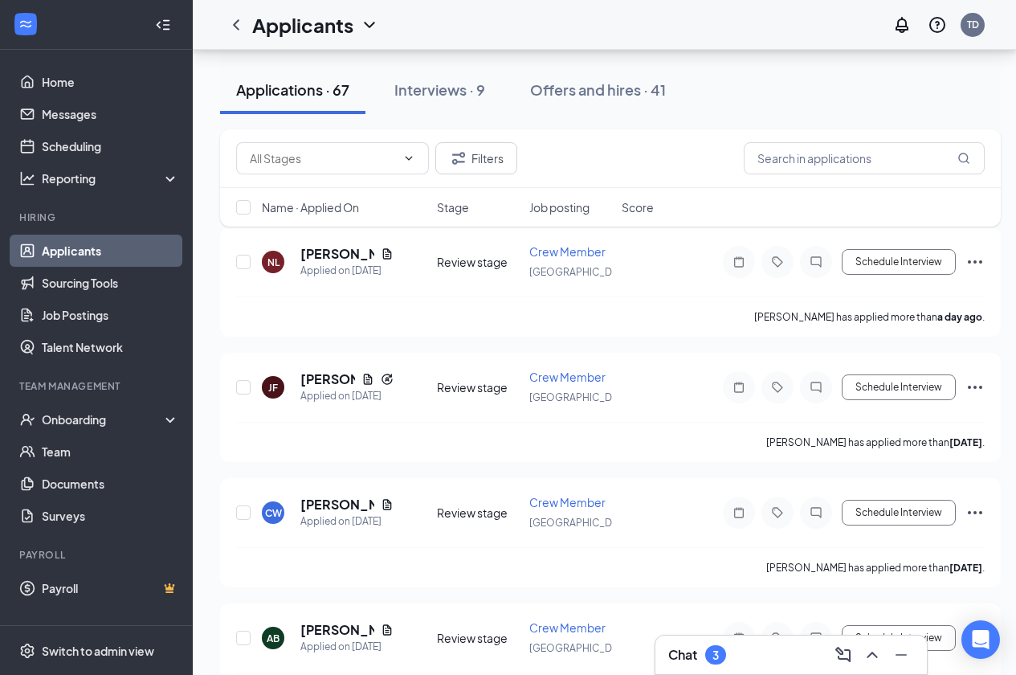
click at [750, 659] on div "Chat 3" at bounding box center [791, 655] width 246 height 26
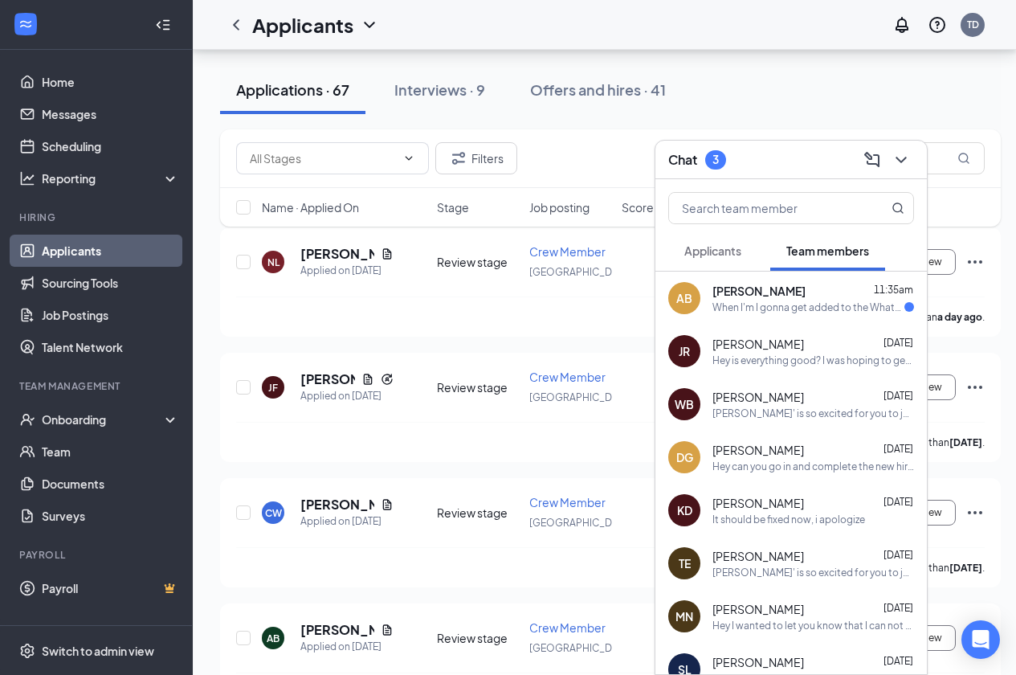
click at [762, 313] on div "When I'm I gonna get added to the WhatsApp group chat?" at bounding box center [809, 307] width 192 height 14
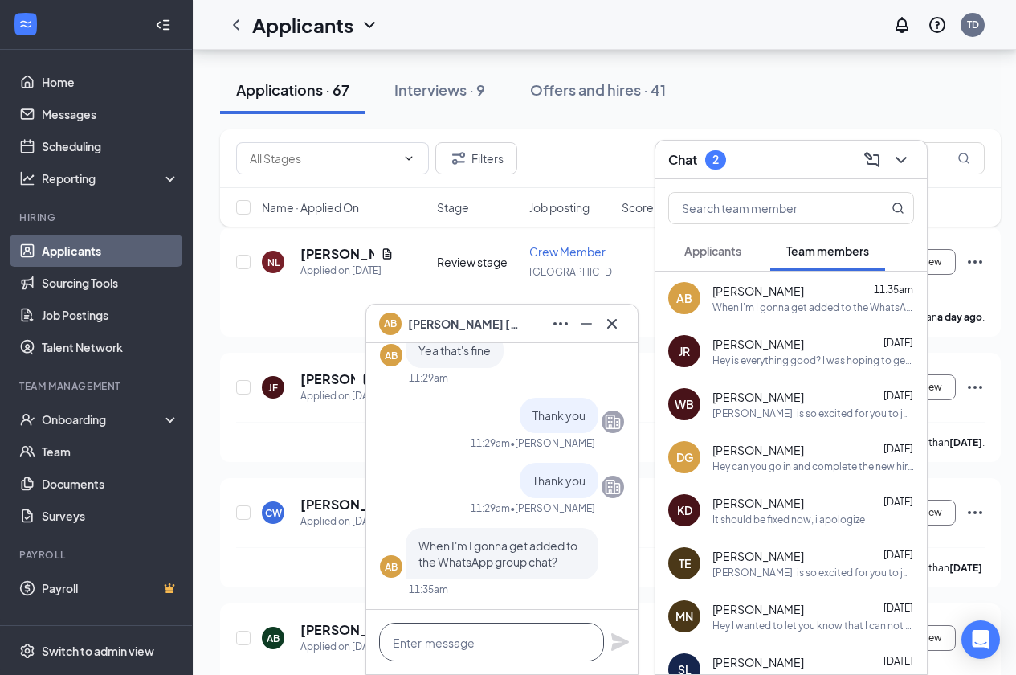
click at [475, 646] on textarea at bounding box center [491, 642] width 225 height 39
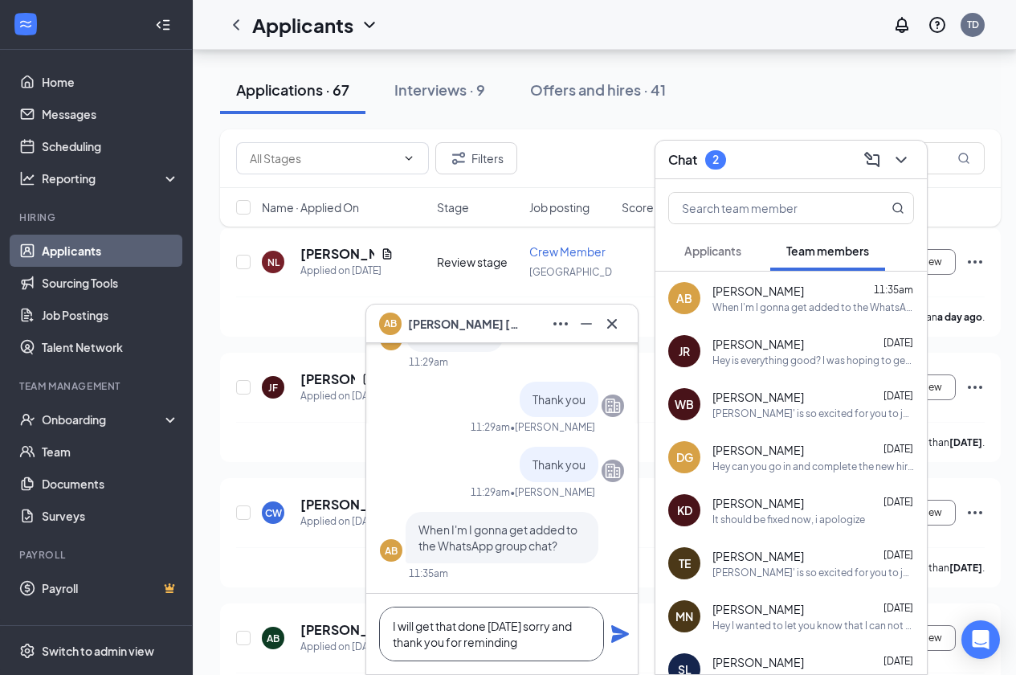
type textarea "I will get that done [DATE] sorry and thank you for reminding"
click at [620, 638] on icon "Plane" at bounding box center [620, 634] width 18 height 18
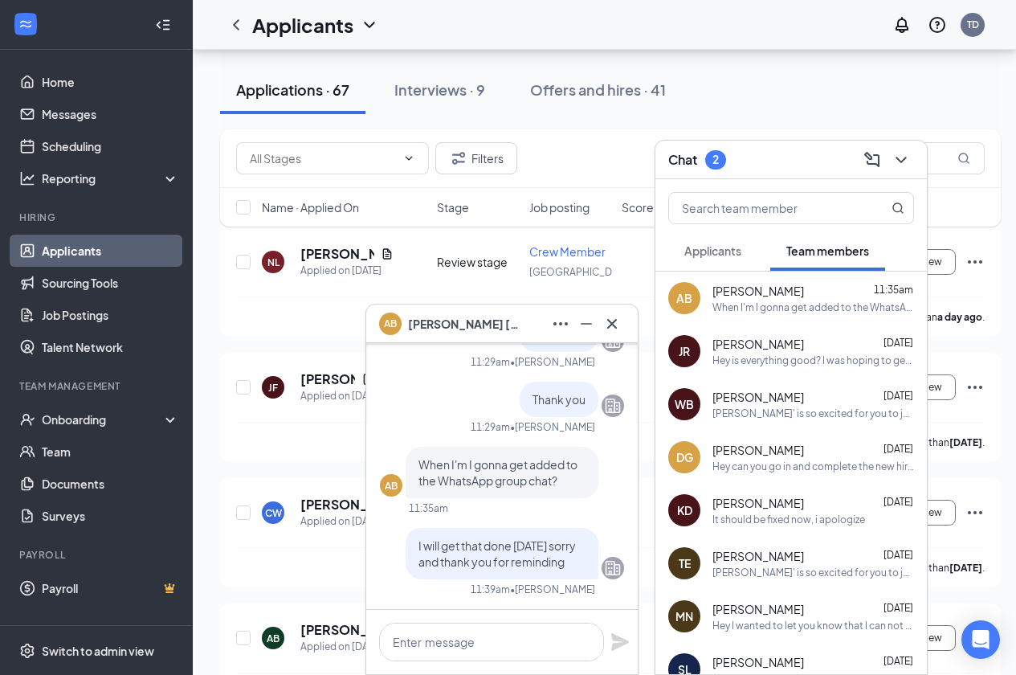
scroll to position [0, 0]
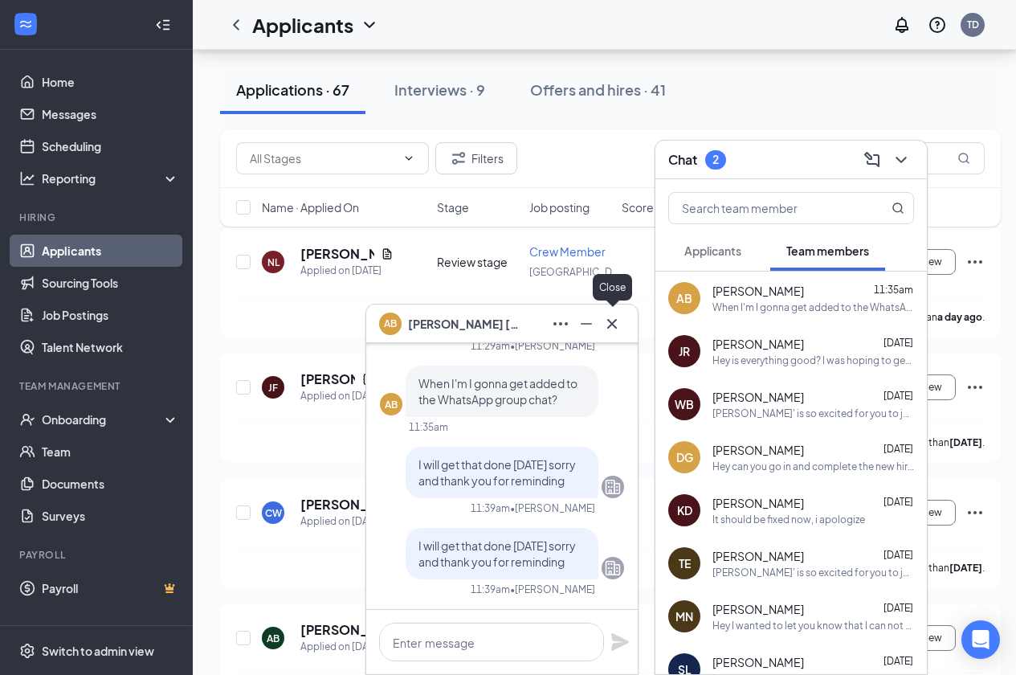
click at [611, 318] on icon "Cross" at bounding box center [612, 323] width 19 height 19
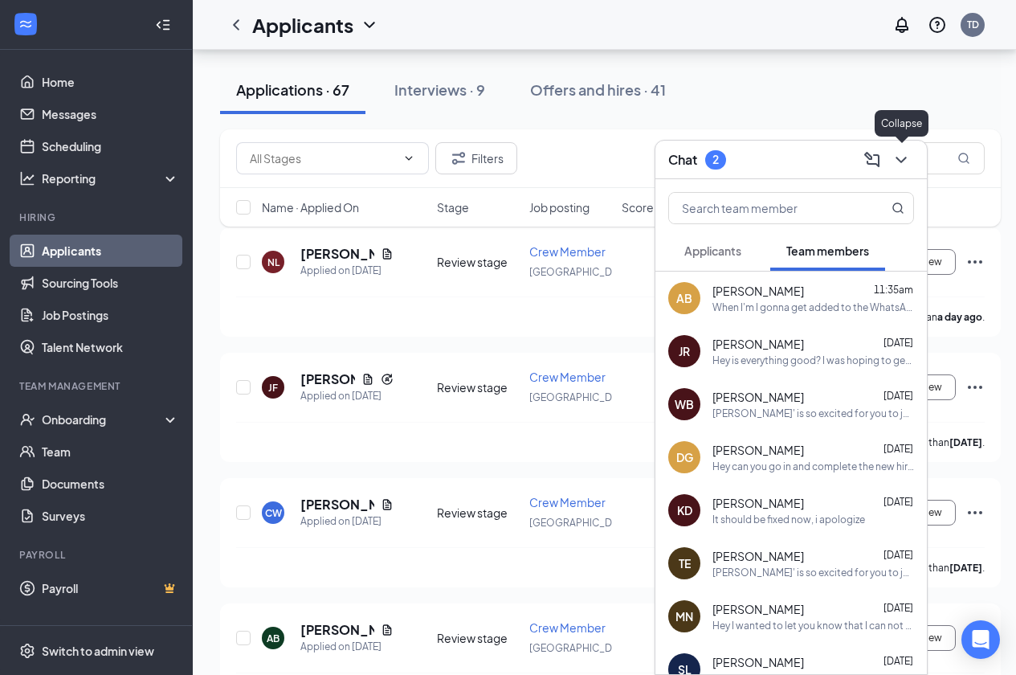
click at [900, 158] on icon "ChevronDown" at bounding box center [901, 159] width 19 height 19
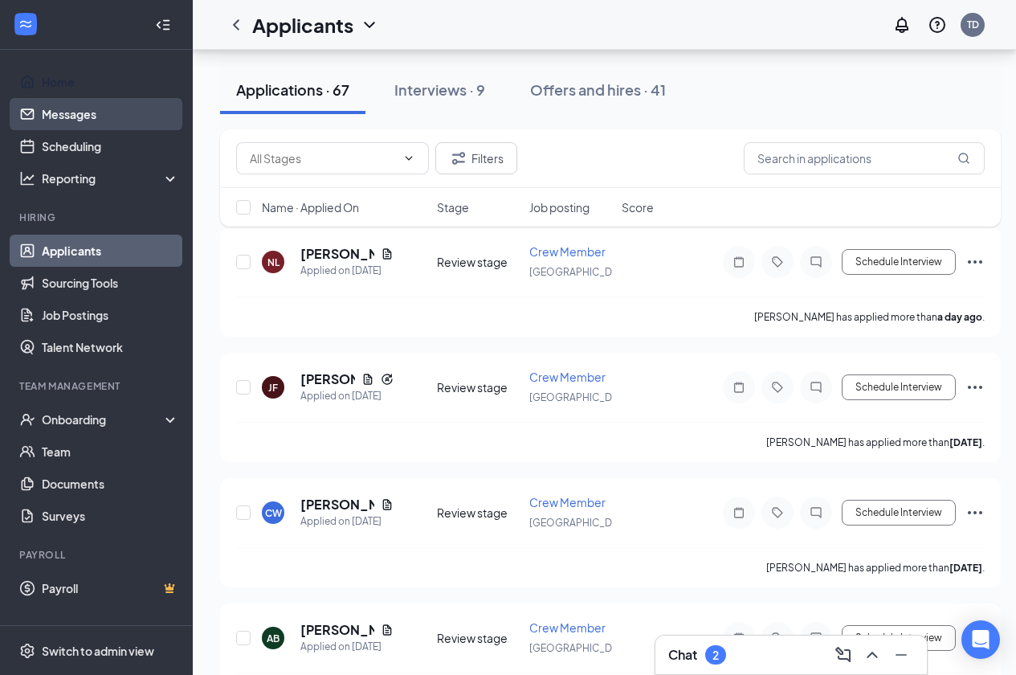
drag, startPoint x: 72, startPoint y: 80, endPoint x: 133, endPoint y: 108, distance: 66.9
click at [72, 80] on link "Home" at bounding box center [110, 82] width 137 height 32
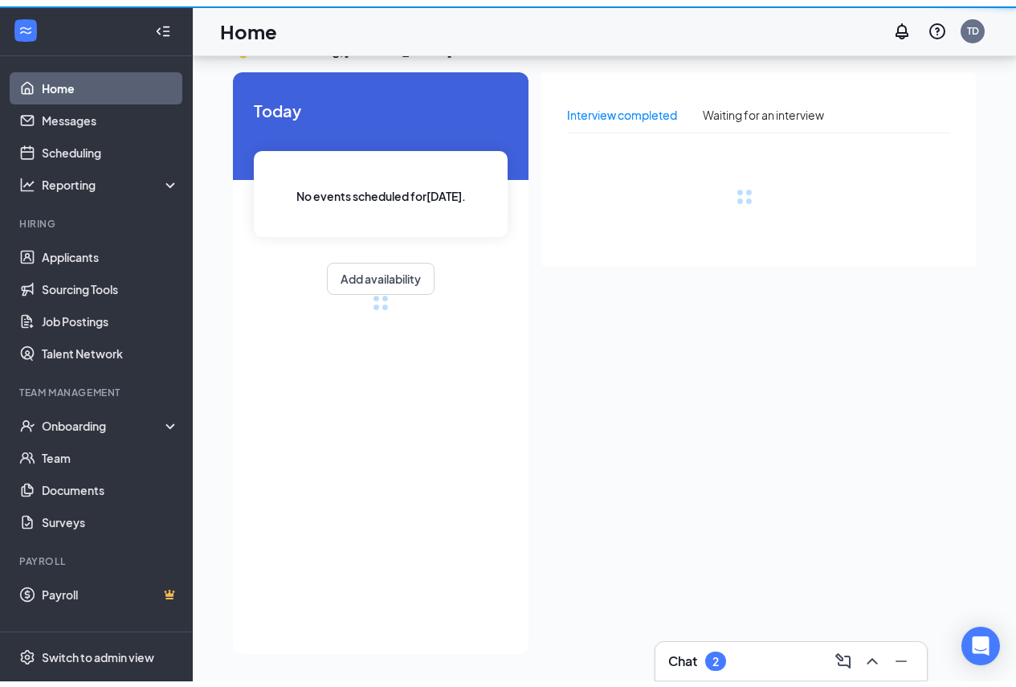
scroll to position [34, 0]
